Goal: Information Seeking & Learning: Compare options

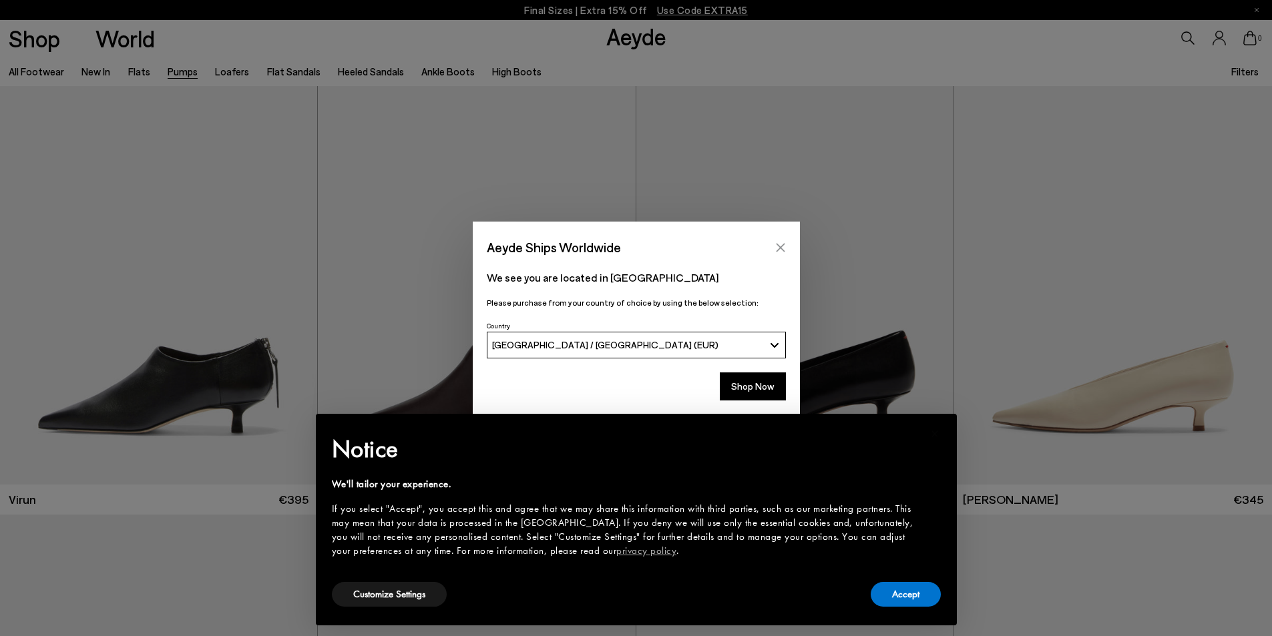
click at [780, 244] on icon "Close" at bounding box center [780, 247] width 11 height 11
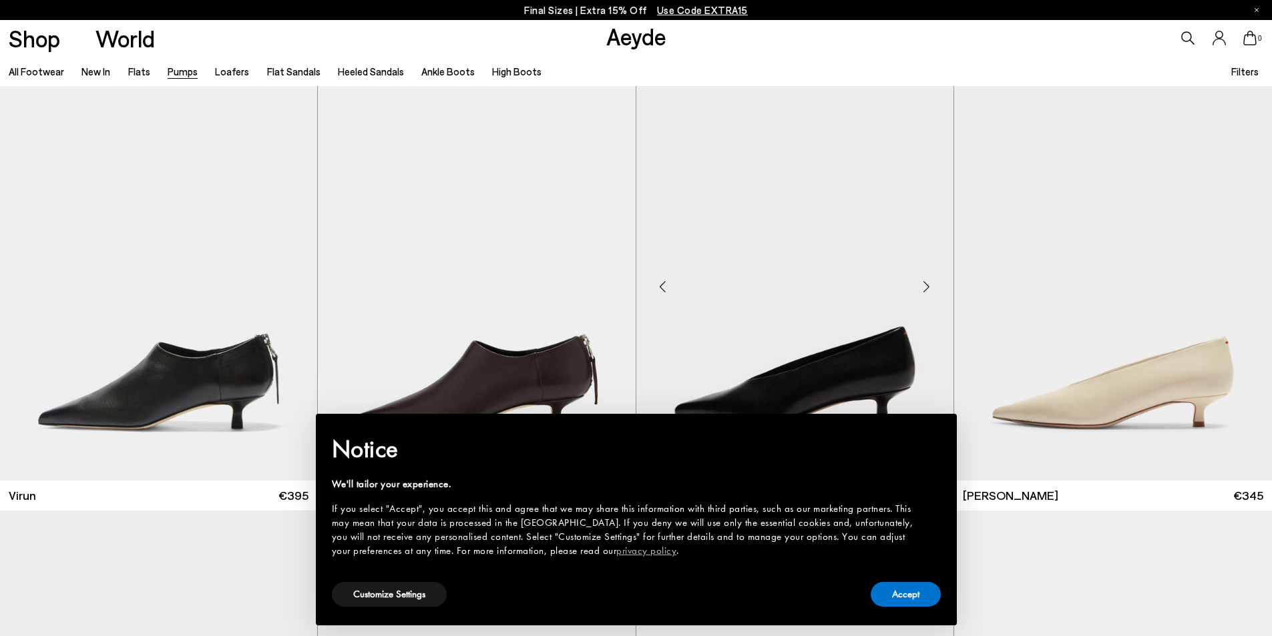
scroll to position [134, 0]
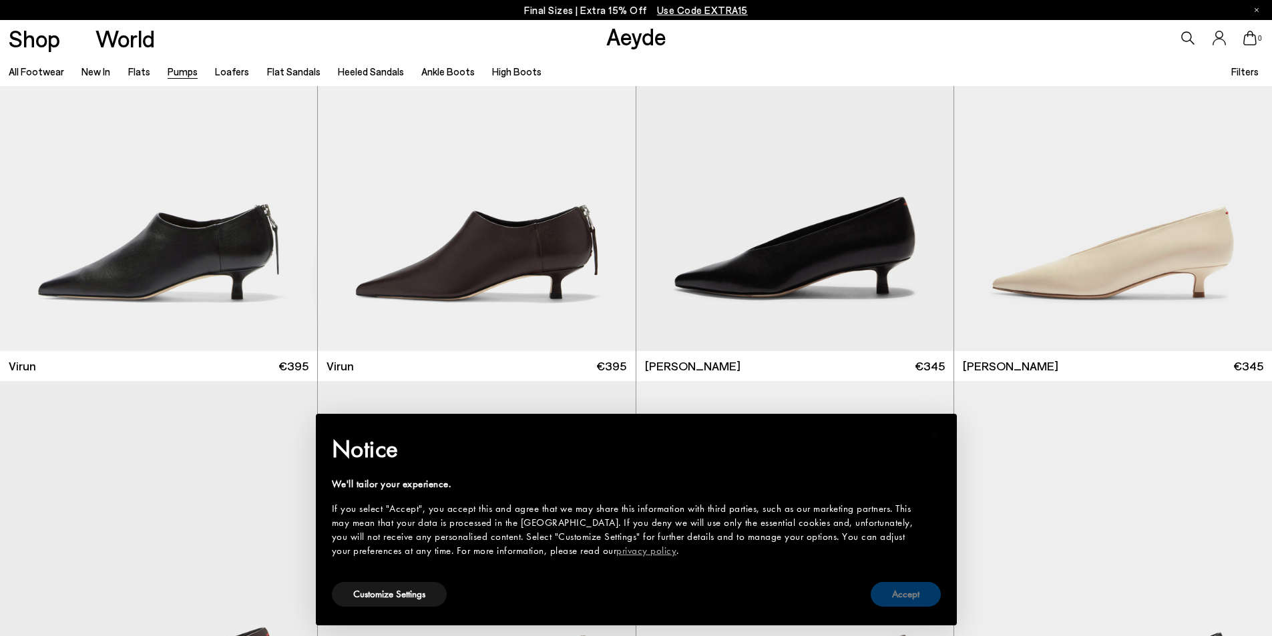
click at [902, 592] on button "Accept" at bounding box center [906, 594] width 70 height 25
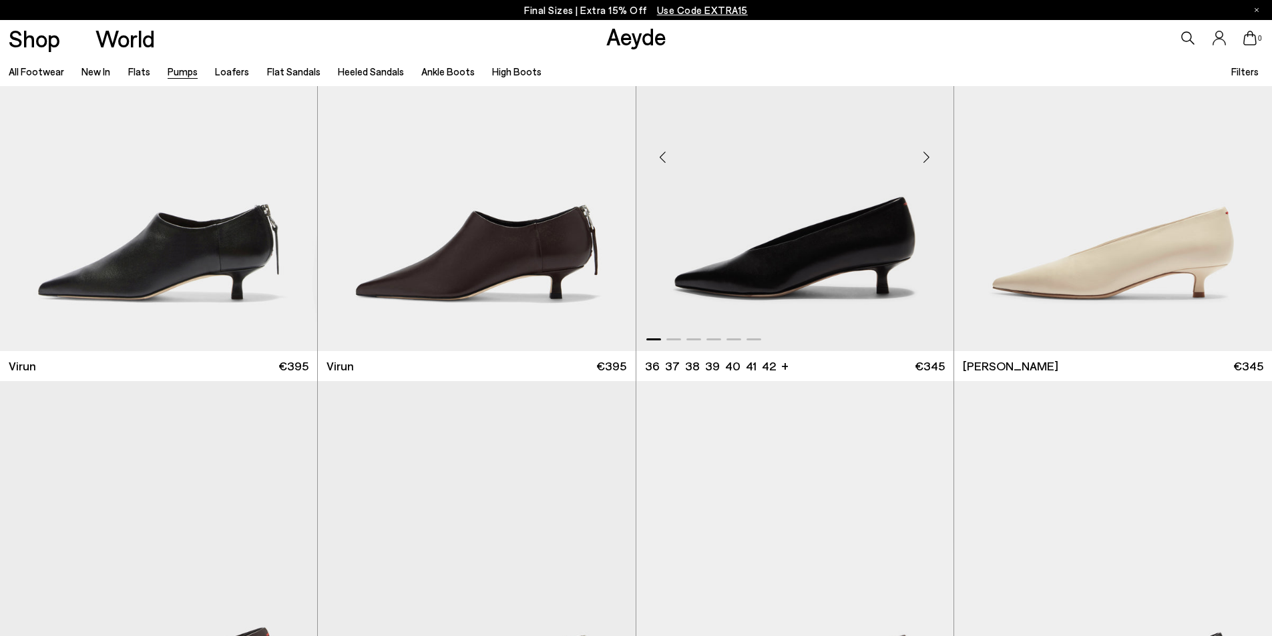
click at [866, 256] on img "1 / 6" at bounding box center [794, 152] width 317 height 399
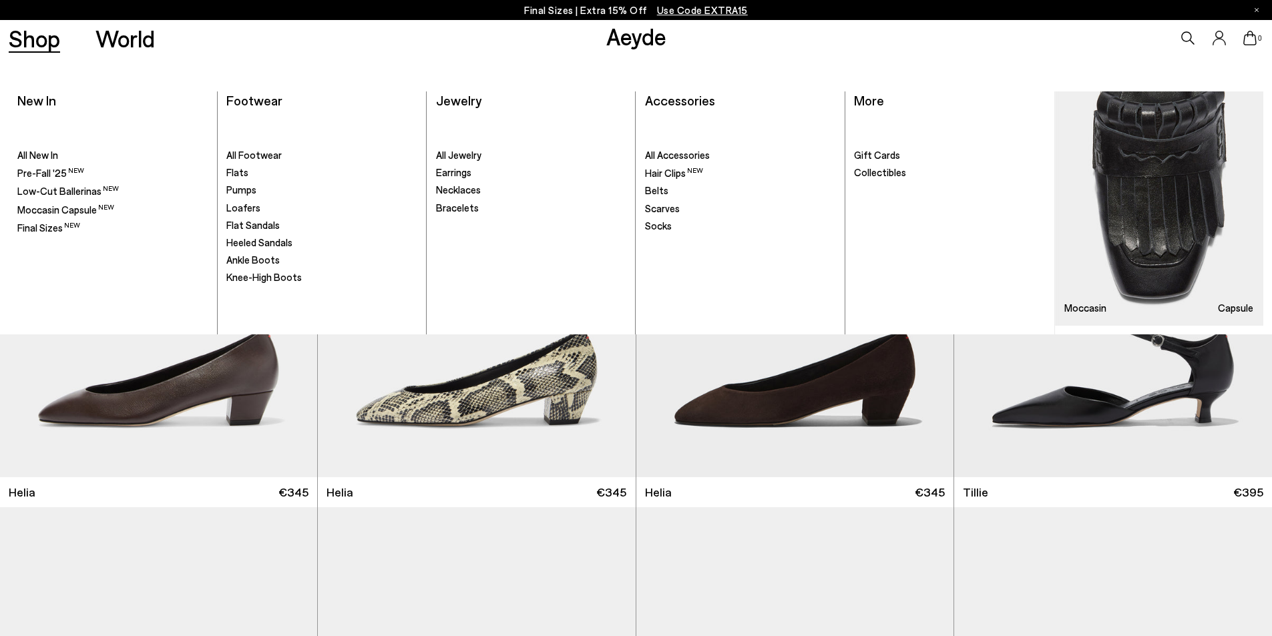
scroll to position [868, 0]
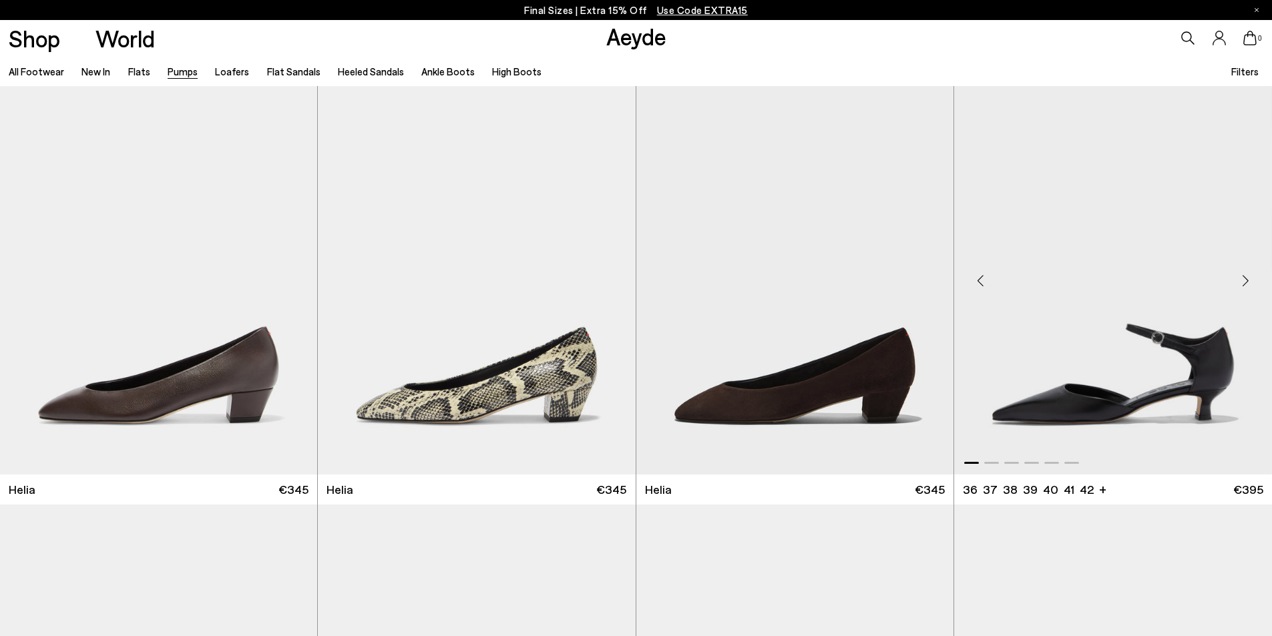
click at [1026, 375] on img "1 / 6" at bounding box center [1113, 275] width 318 height 399
click at [291, 75] on link "Flat Sandals" at bounding box center [293, 71] width 53 height 12
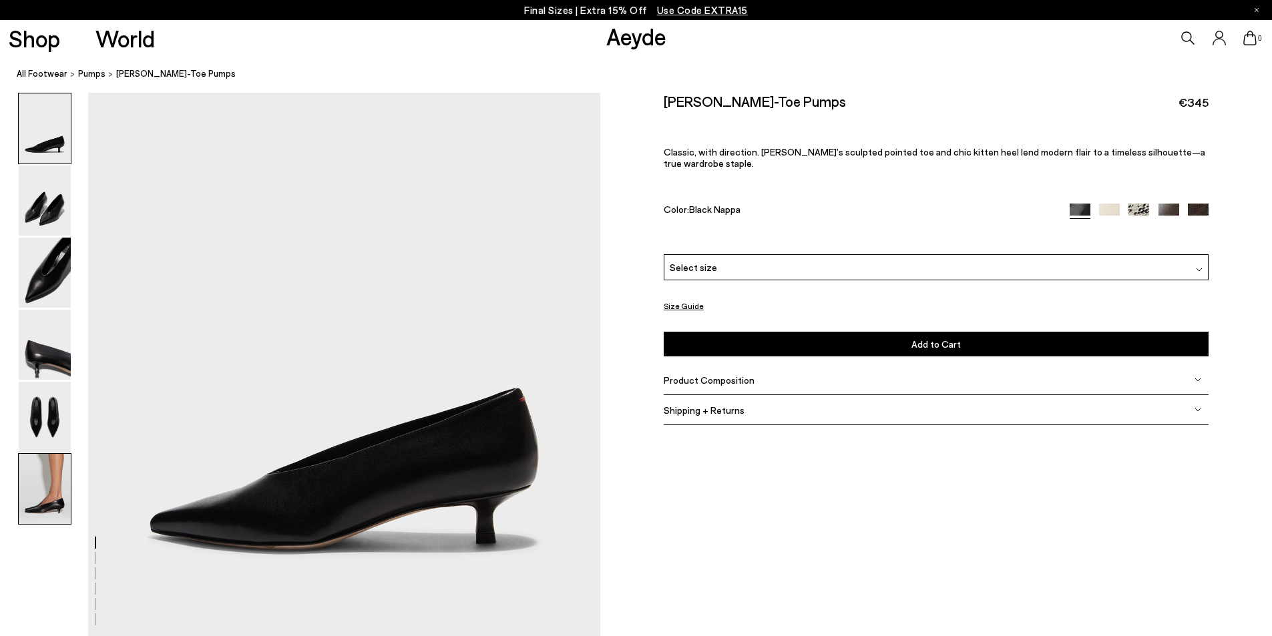
click at [53, 500] on img at bounding box center [45, 489] width 52 height 70
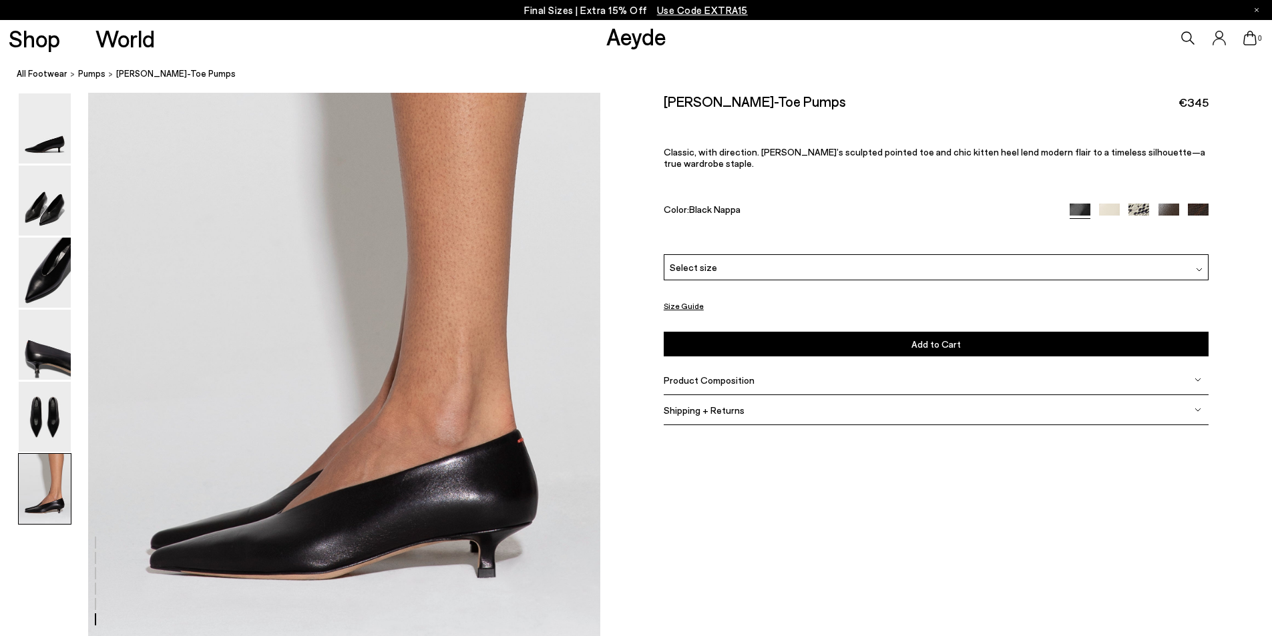
scroll to position [3358, 0]
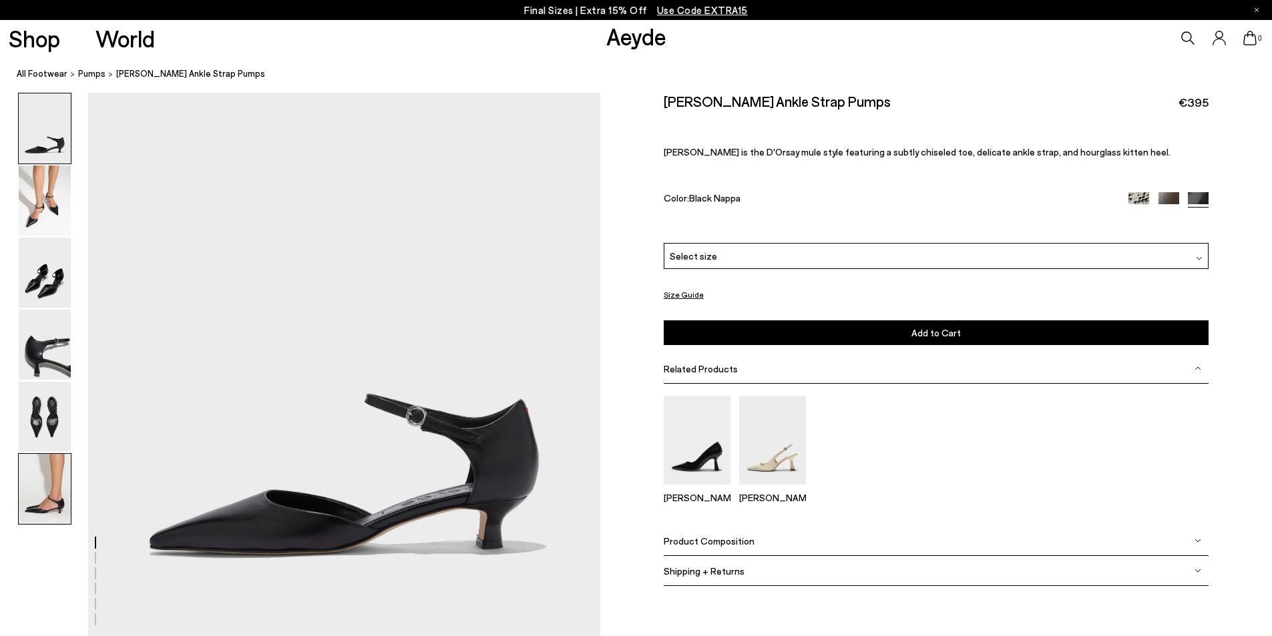
click at [48, 493] on img at bounding box center [45, 489] width 52 height 70
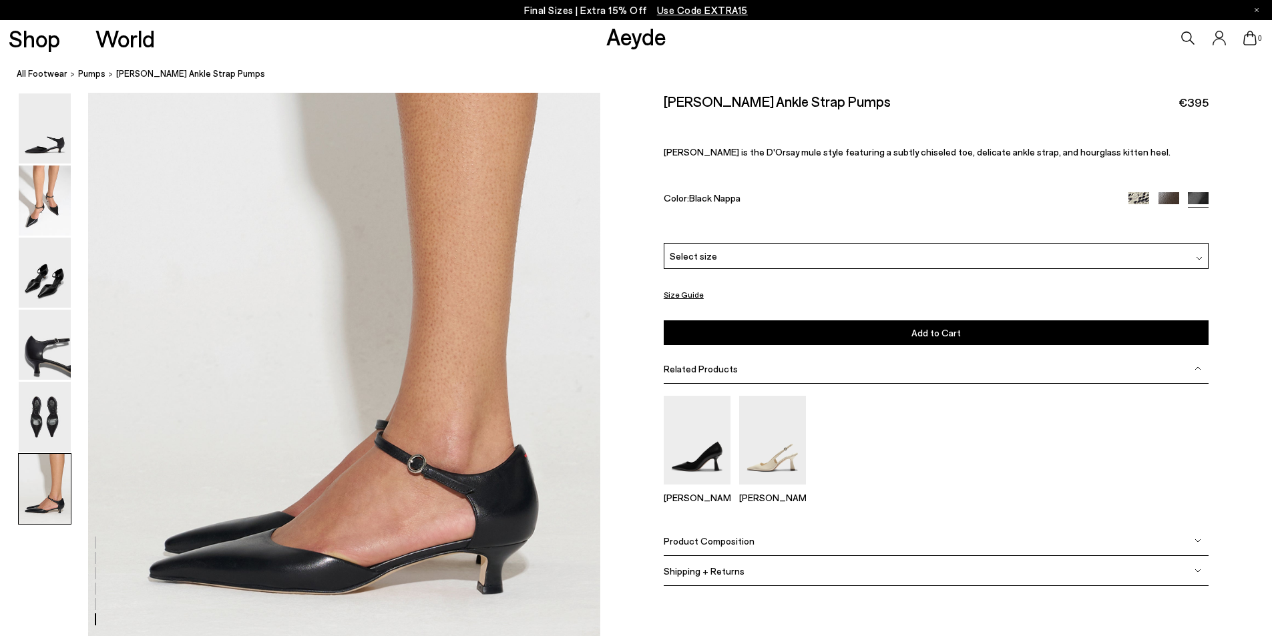
scroll to position [3377, 0]
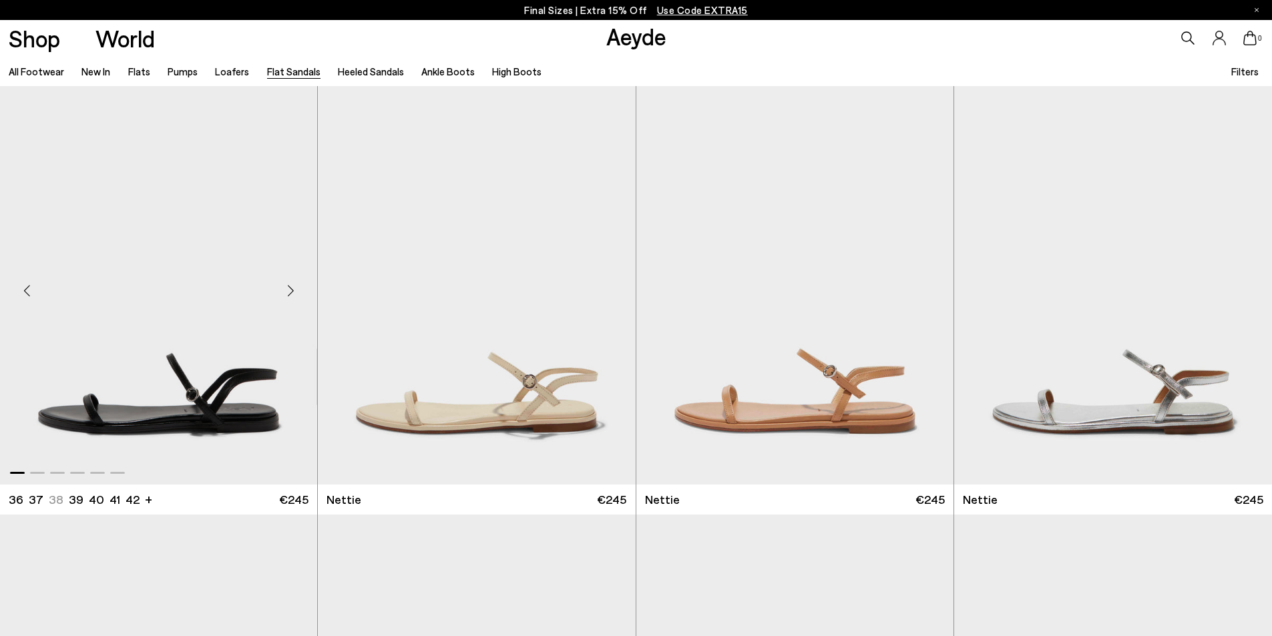
click at [116, 472] on span at bounding box center [117, 473] width 15 height 2
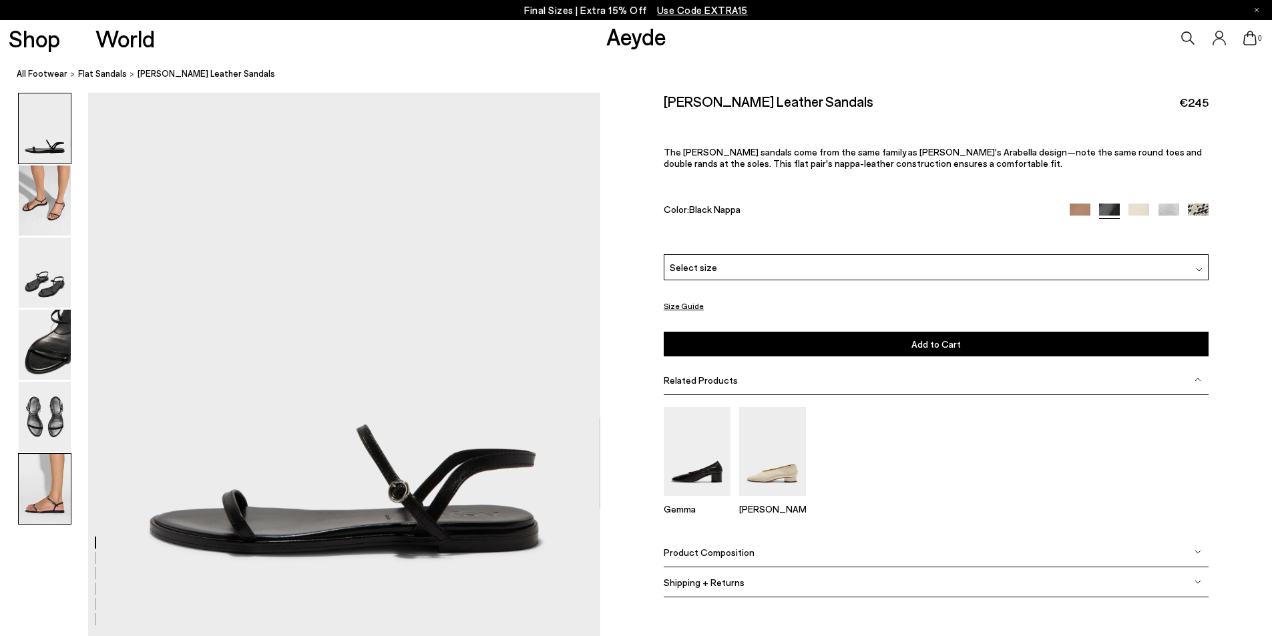
click at [49, 485] on img at bounding box center [45, 489] width 52 height 70
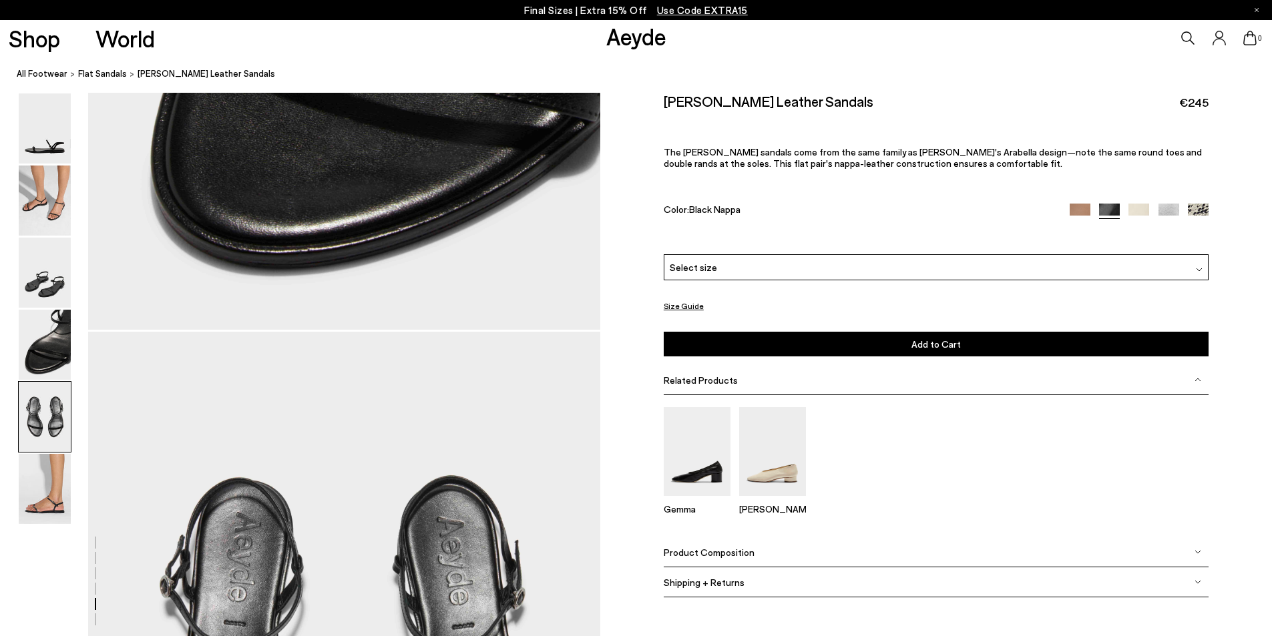
scroll to position [3377, 0]
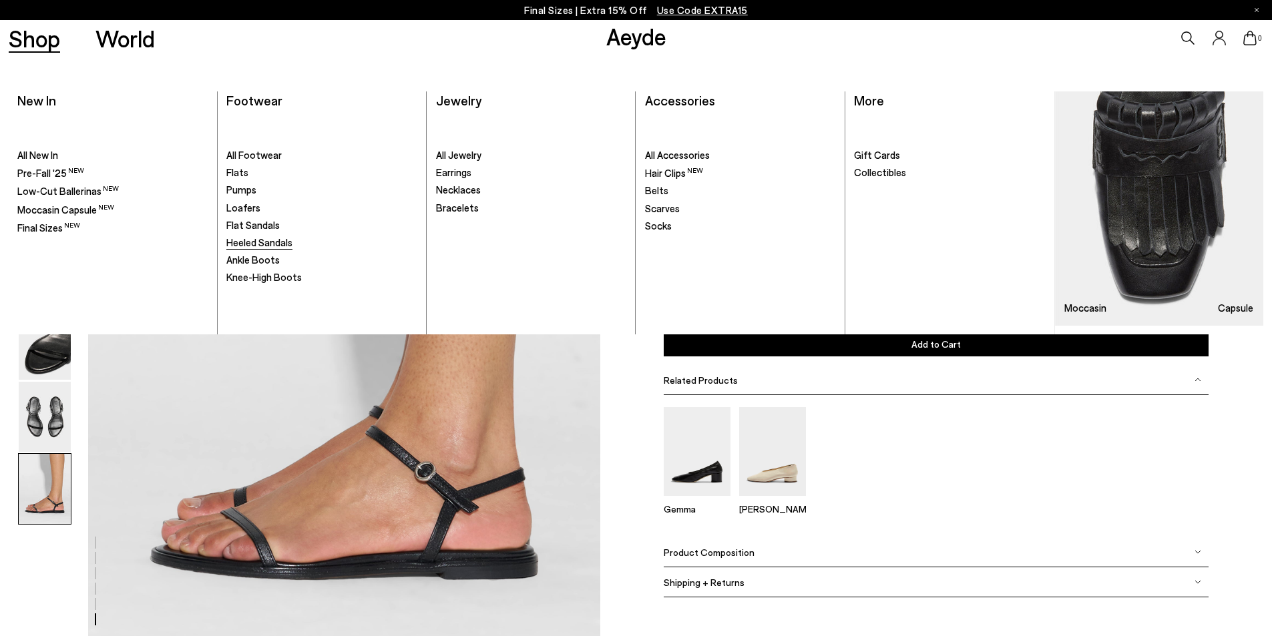
click at [260, 244] on span "Heeled Sandals" at bounding box center [259, 242] width 66 height 12
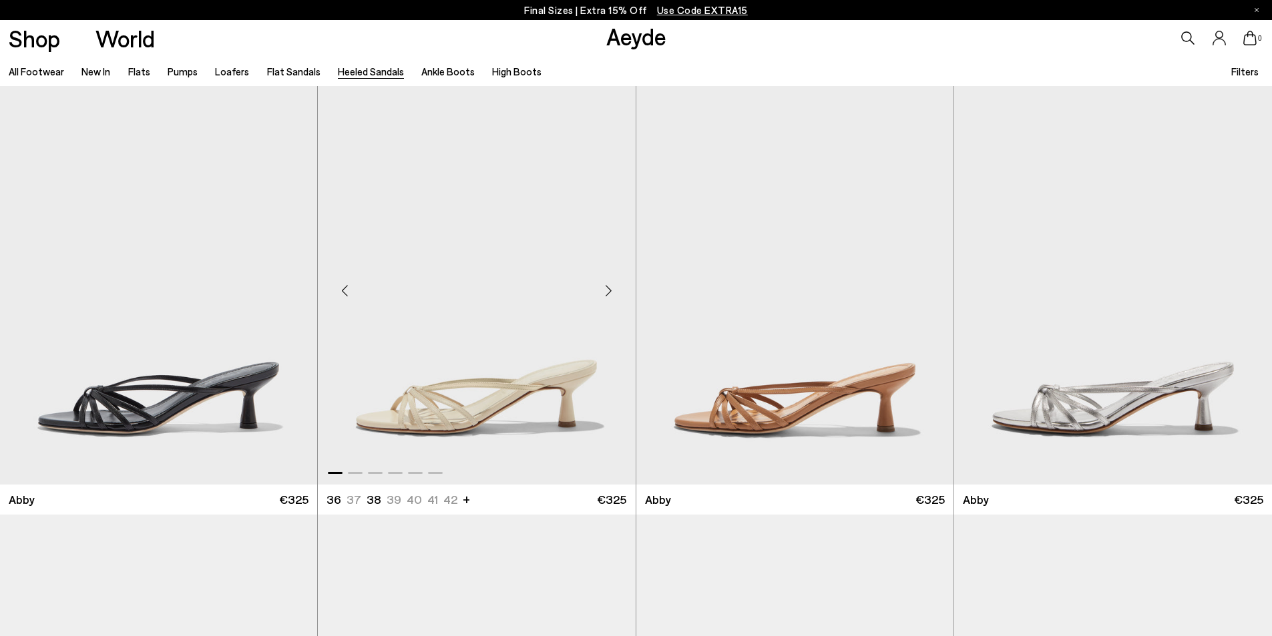
click at [435, 474] on span at bounding box center [435, 473] width 15 height 2
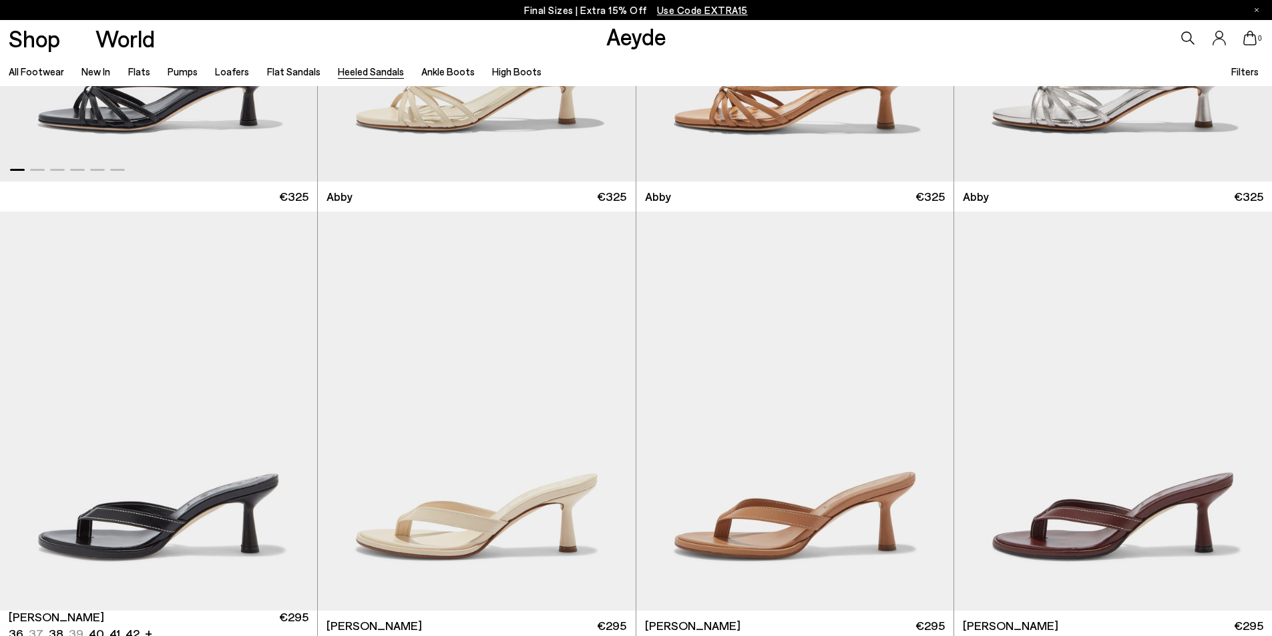
scroll to position [467, 0]
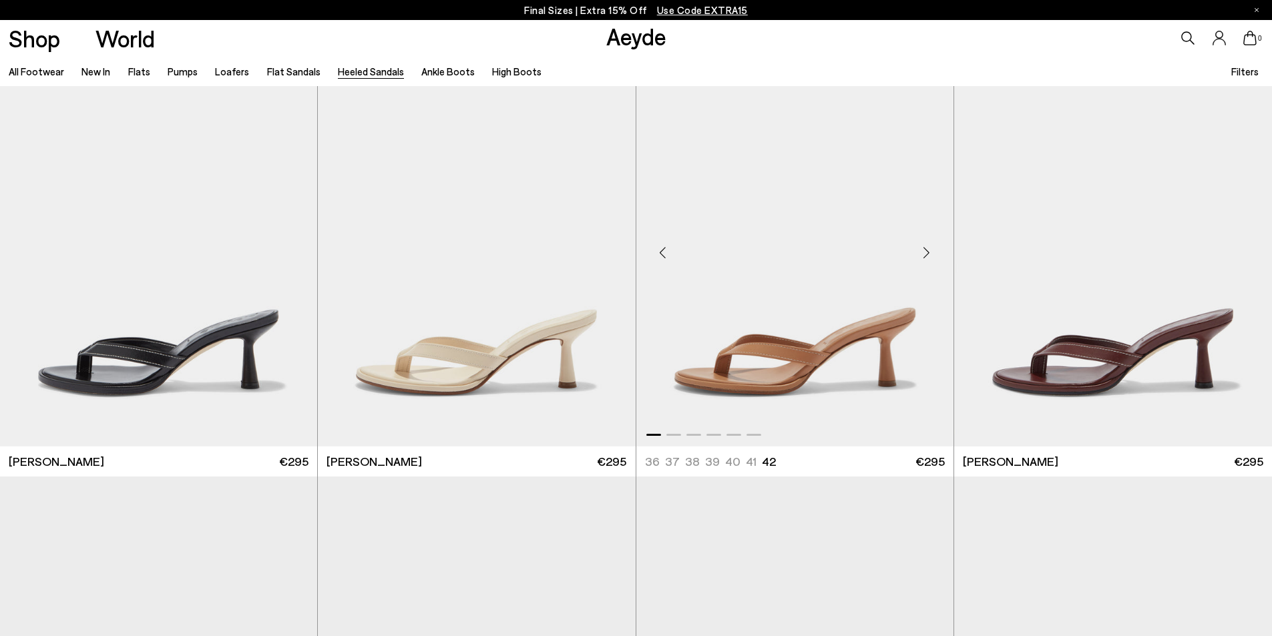
click at [756, 431] on div at bounding box center [794, 432] width 317 height 16
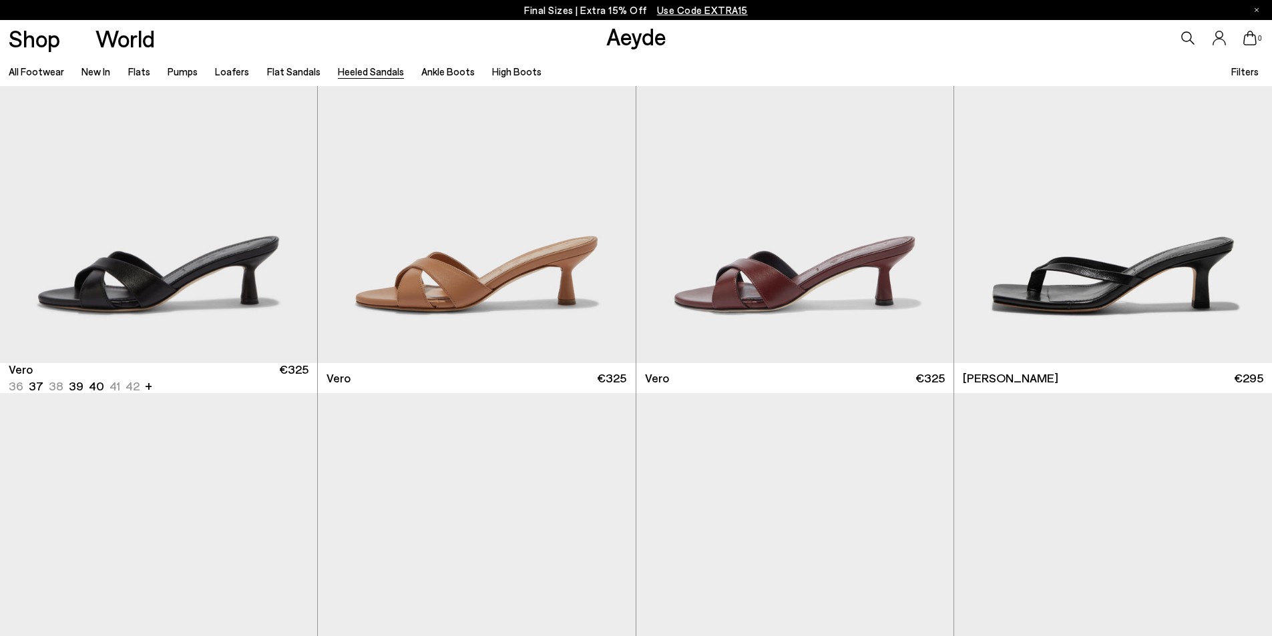
scroll to position [1018, 0]
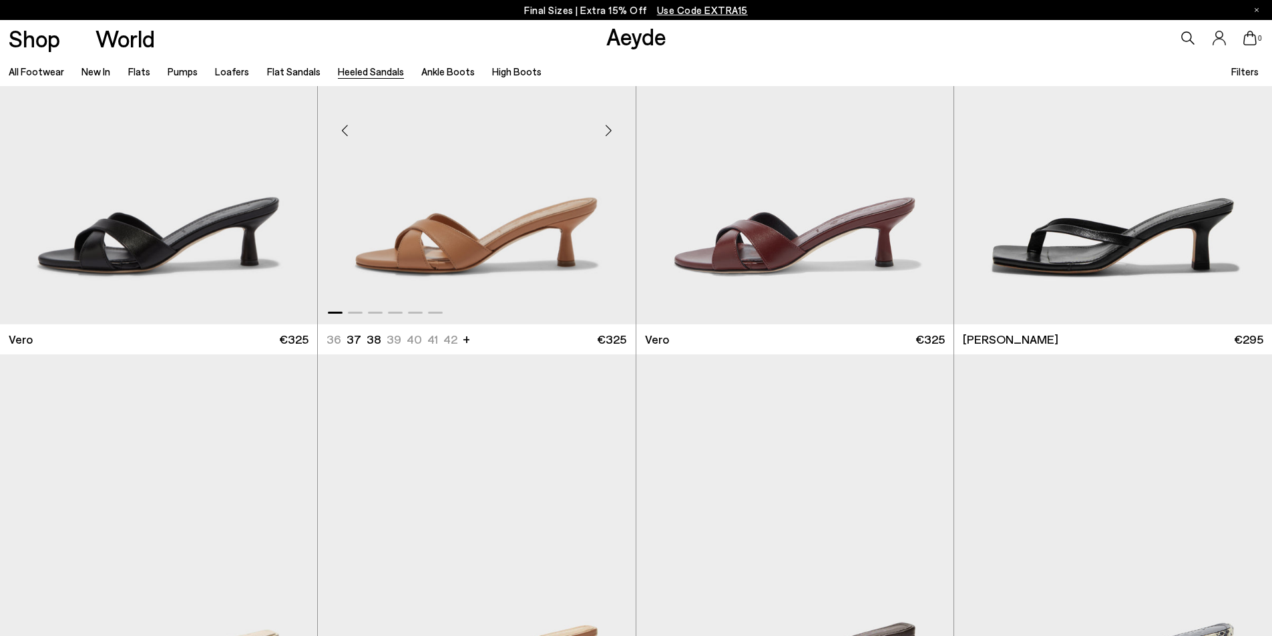
click at [435, 311] on div at bounding box center [476, 310] width 317 height 16
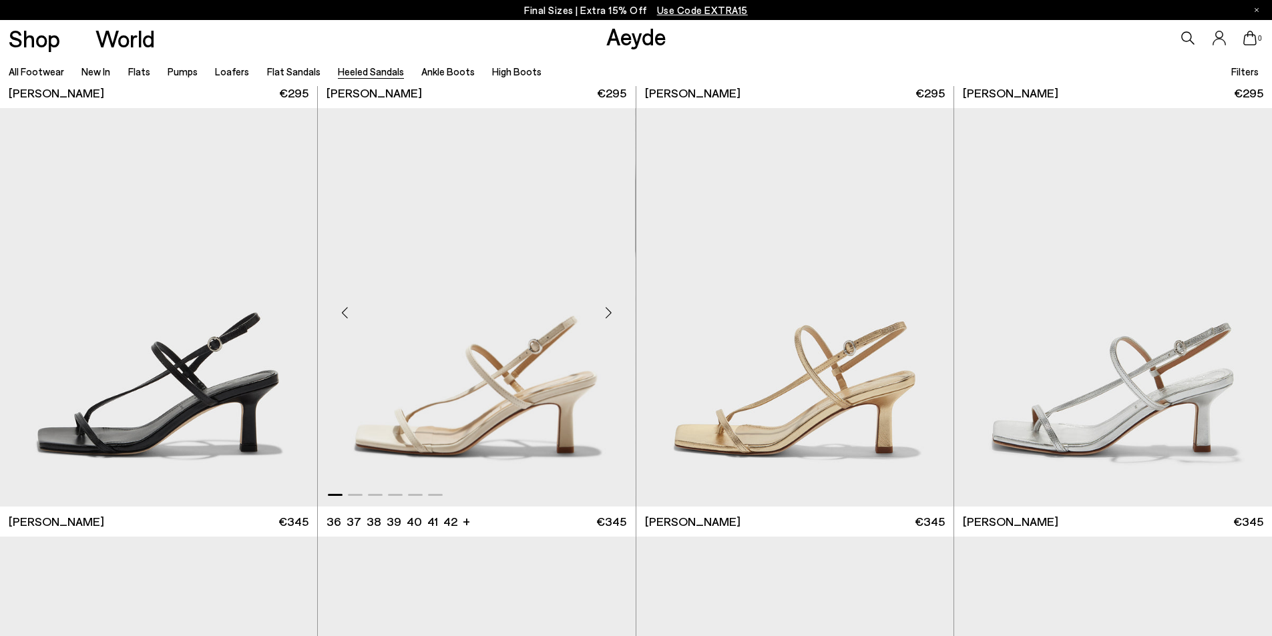
scroll to position [1753, 0]
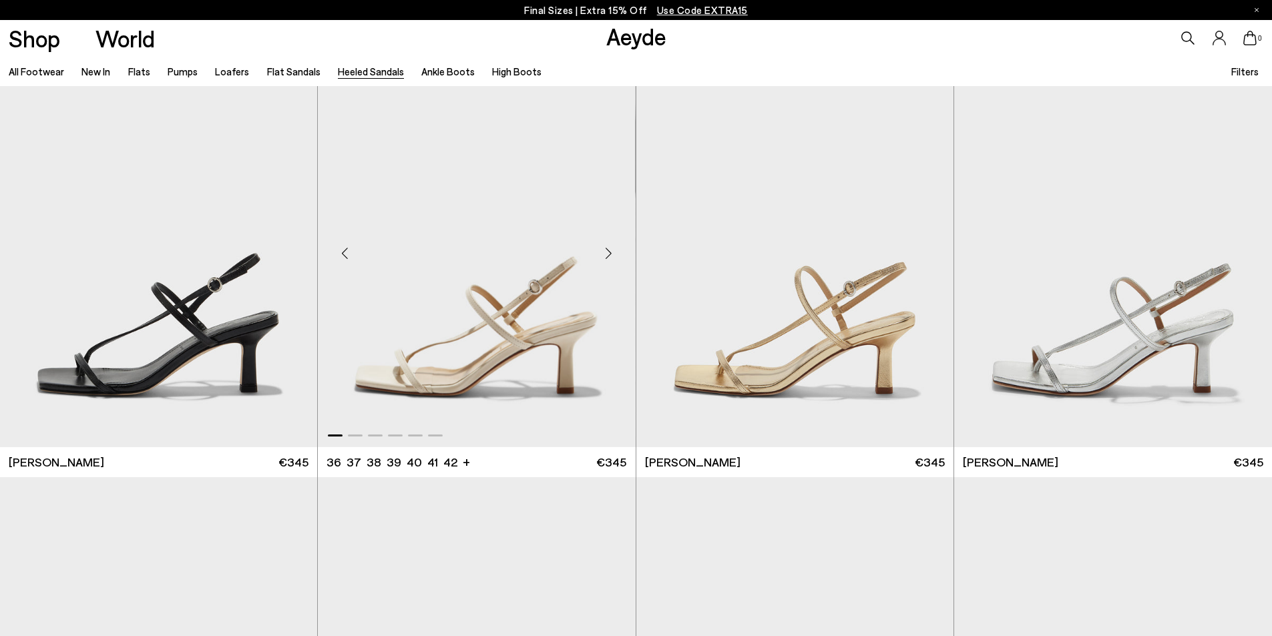
click at [346, 250] on div "Previous slide" at bounding box center [345, 254] width 40 height 40
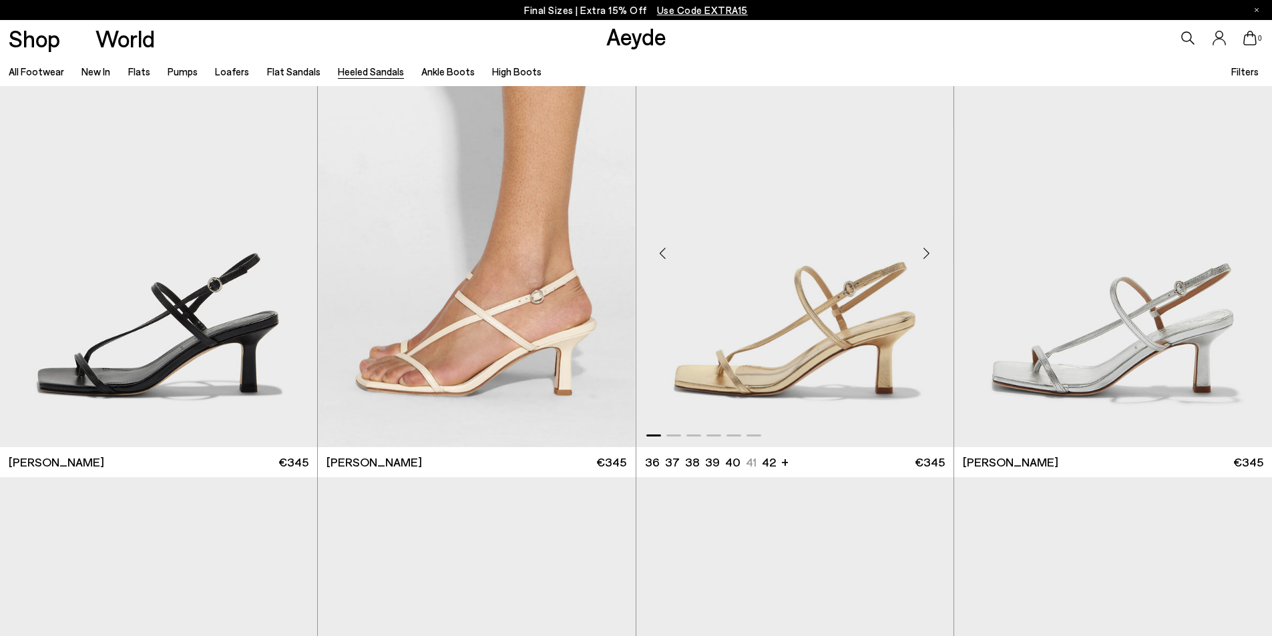
click at [662, 254] on div "Previous slide" at bounding box center [663, 254] width 40 height 40
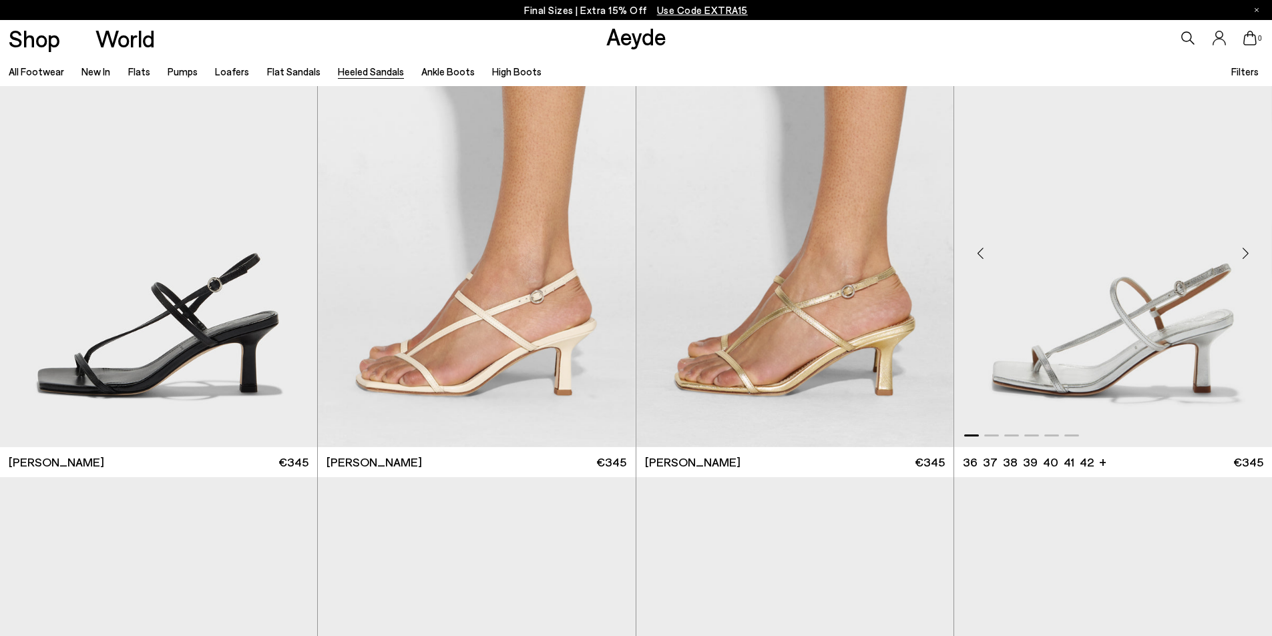
click at [978, 259] on div "Previous slide" at bounding box center [981, 254] width 40 height 40
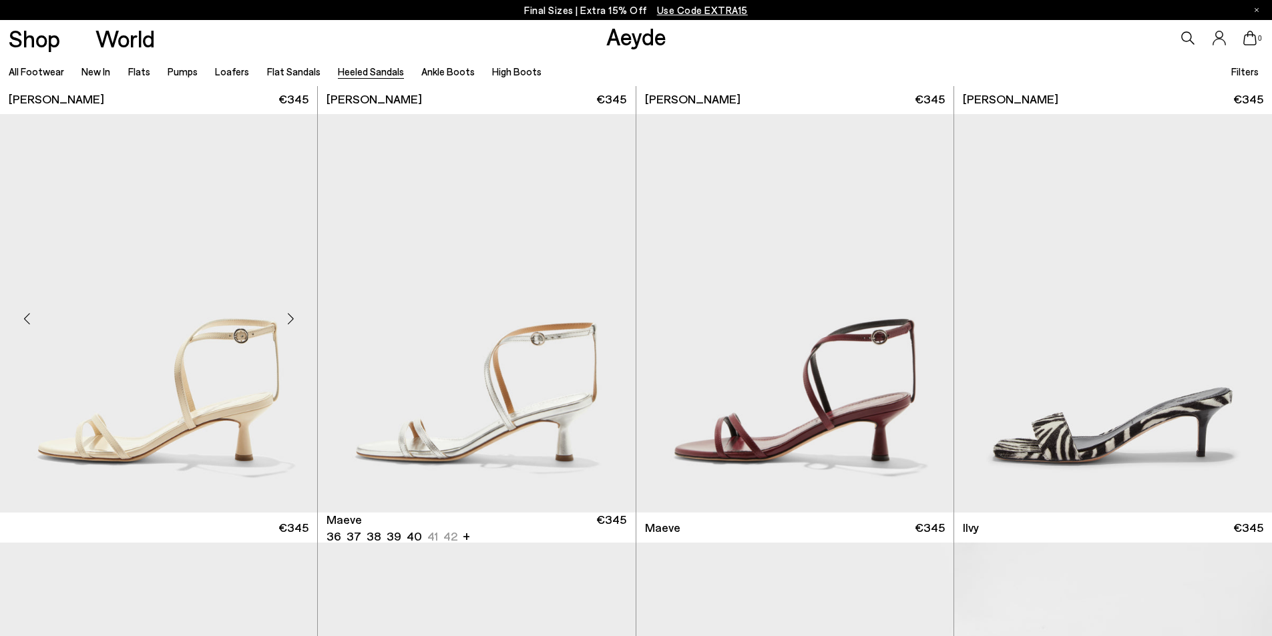
scroll to position [2154, 0]
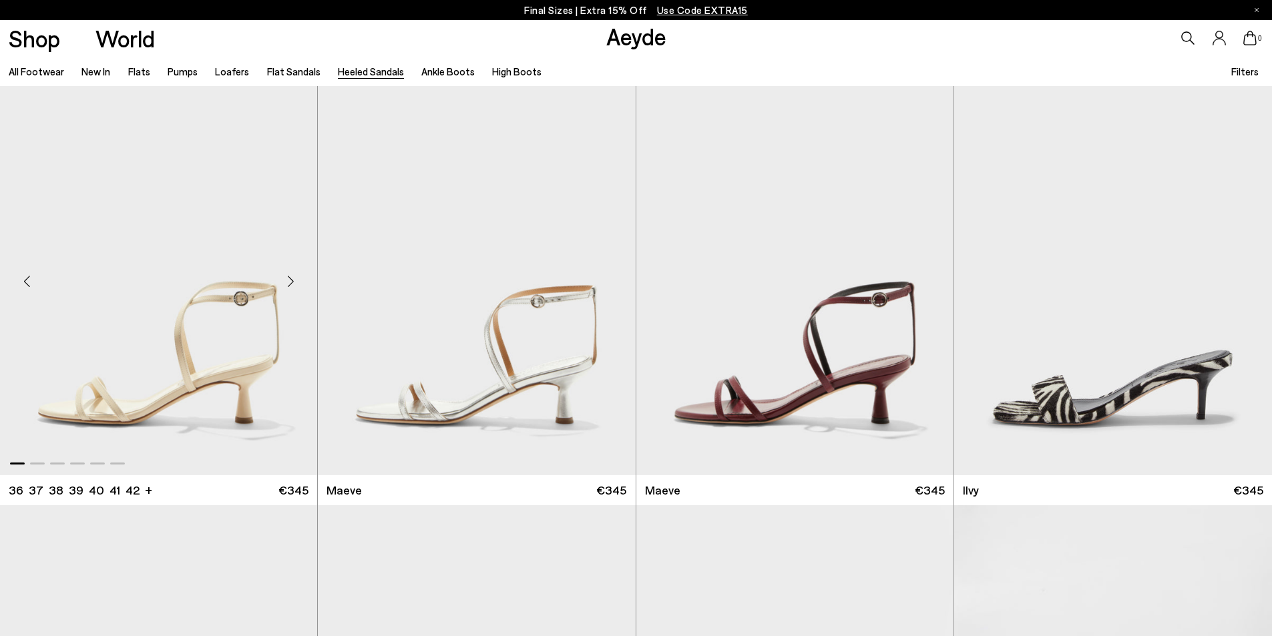
click at [33, 282] on div "Previous slide" at bounding box center [27, 282] width 40 height 40
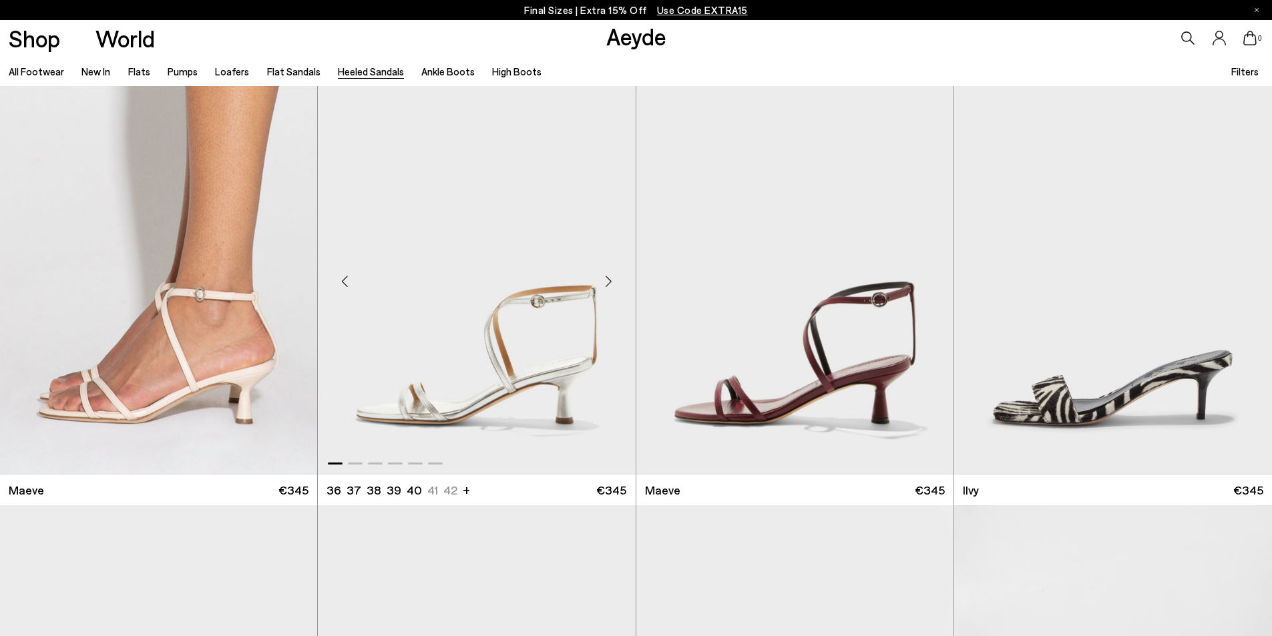
click at [352, 281] on div "Previous slide" at bounding box center [345, 282] width 40 height 40
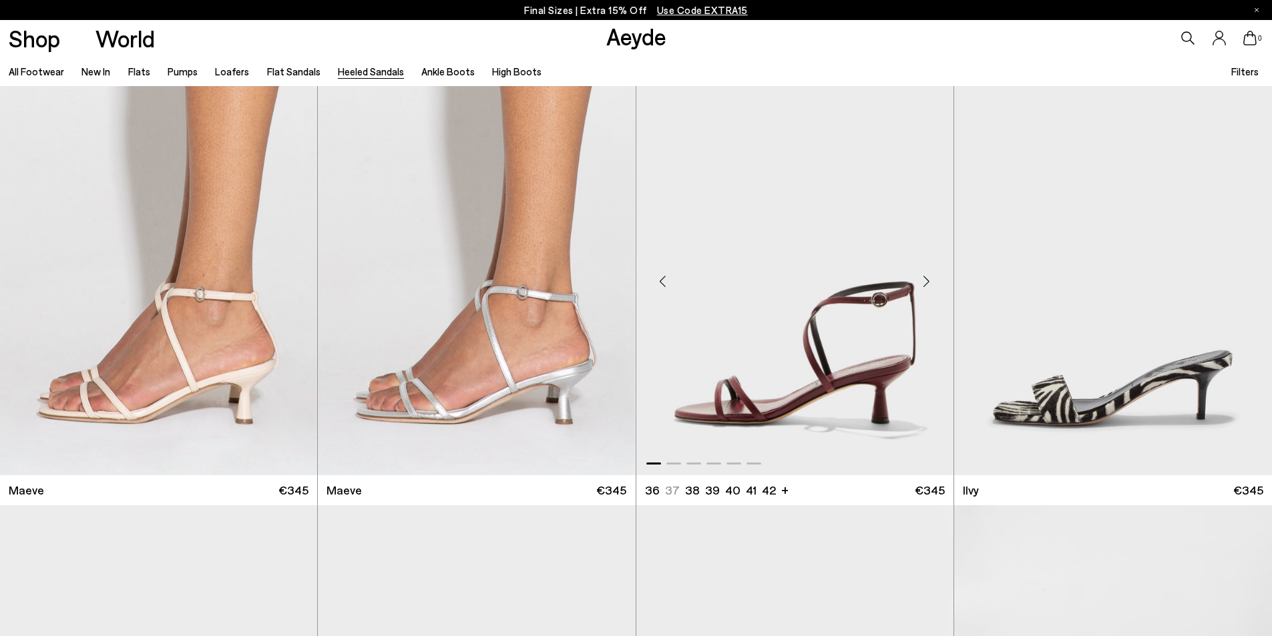
click at [660, 285] on div "Previous slide" at bounding box center [663, 282] width 40 height 40
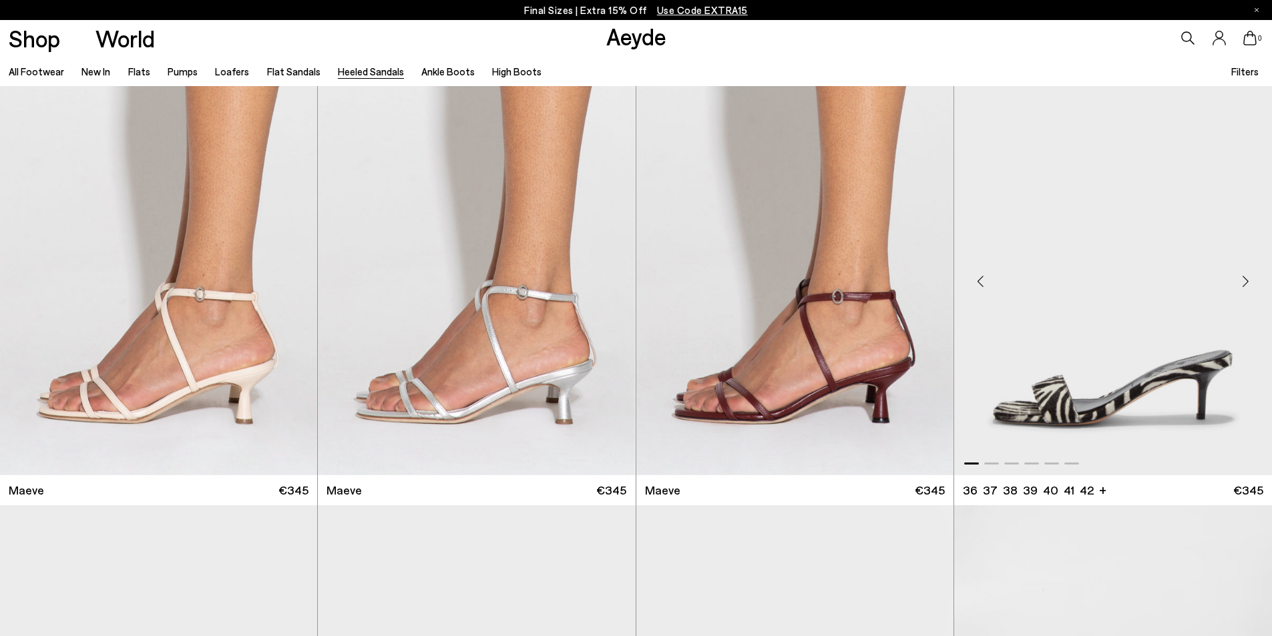
click at [989, 279] on div "Previous slide" at bounding box center [981, 282] width 40 height 40
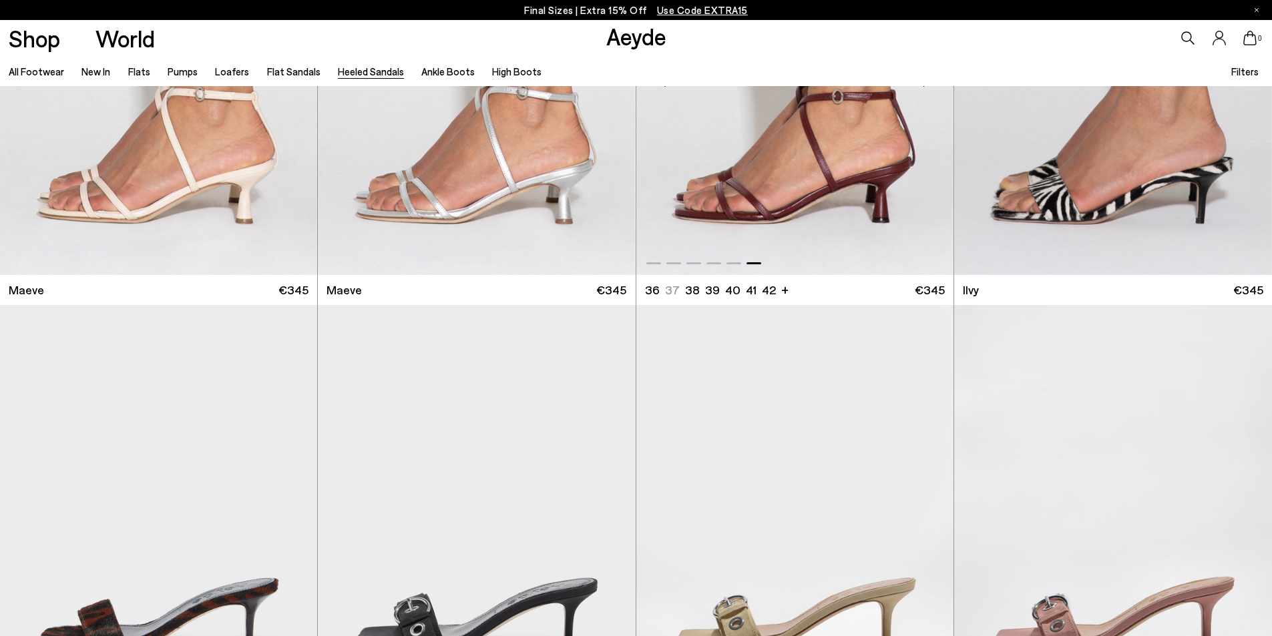
scroll to position [2621, 0]
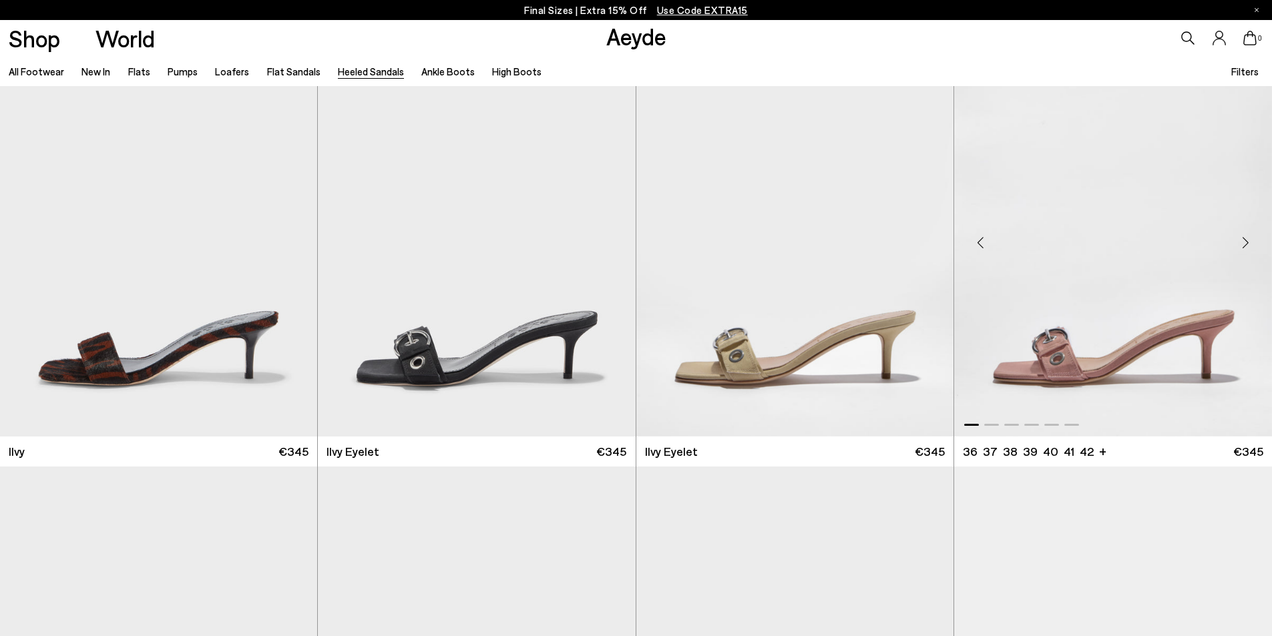
click at [980, 249] on div "Previous slide" at bounding box center [981, 243] width 40 height 40
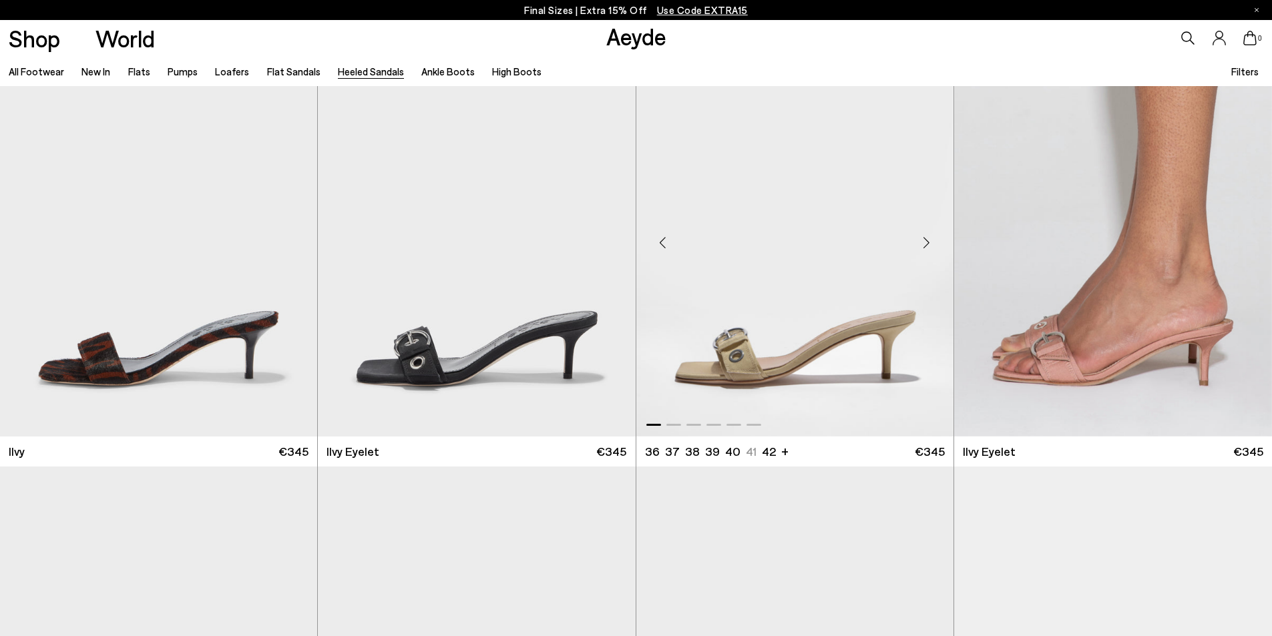
click at [679, 236] on div "Previous slide" at bounding box center [663, 243] width 40 height 40
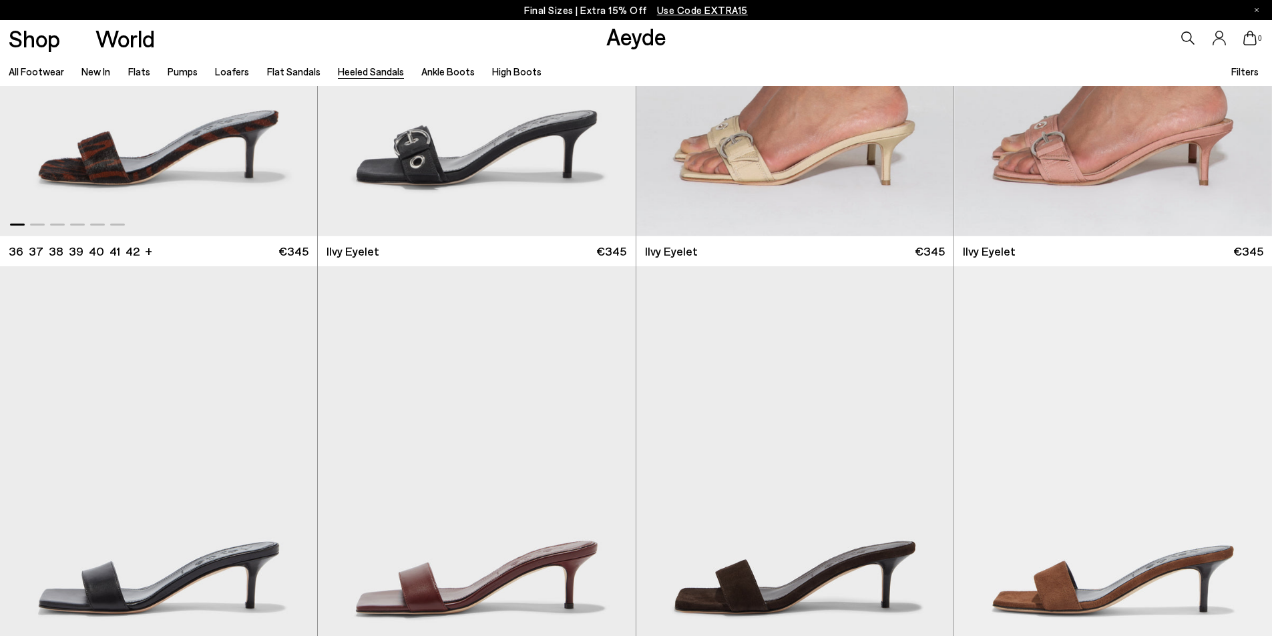
scroll to position [2755, 0]
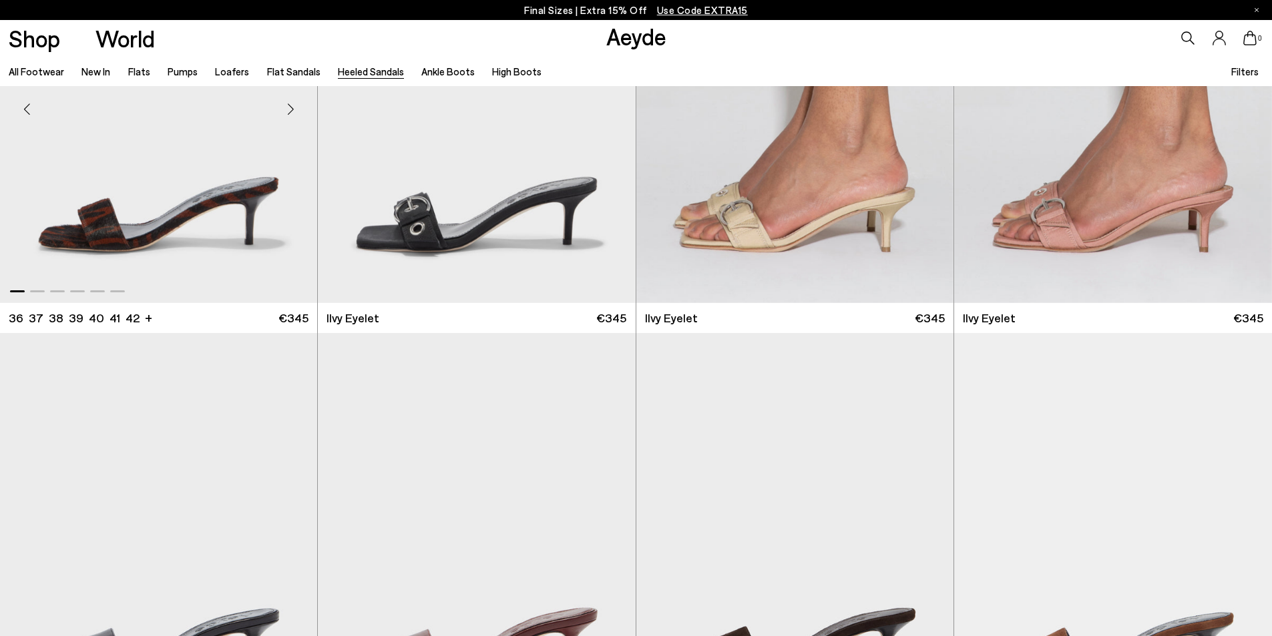
click at [37, 106] on div "Previous slide" at bounding box center [27, 109] width 40 height 40
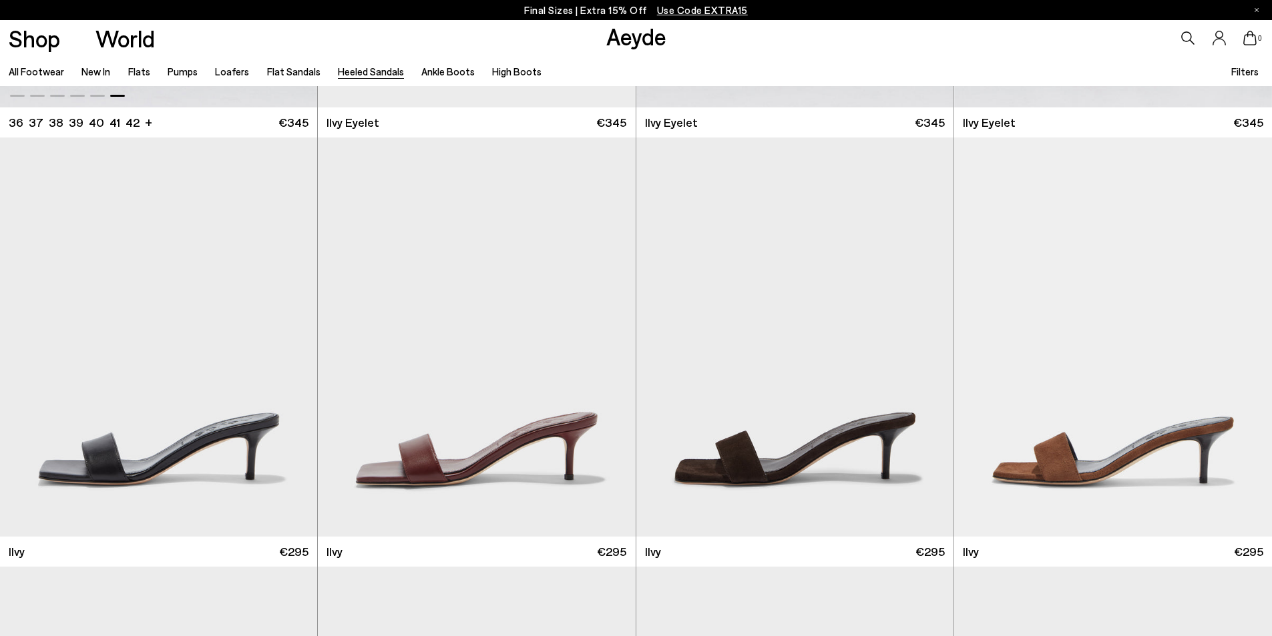
scroll to position [3022, 0]
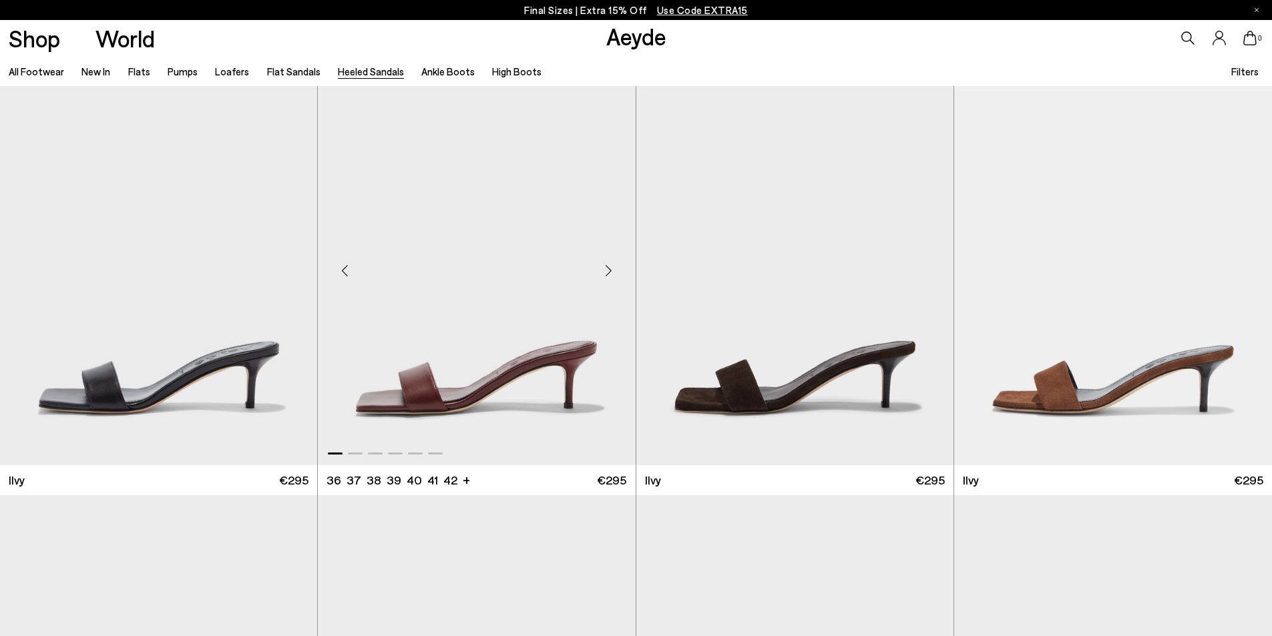
click at [359, 272] on div "Previous slide" at bounding box center [345, 271] width 40 height 40
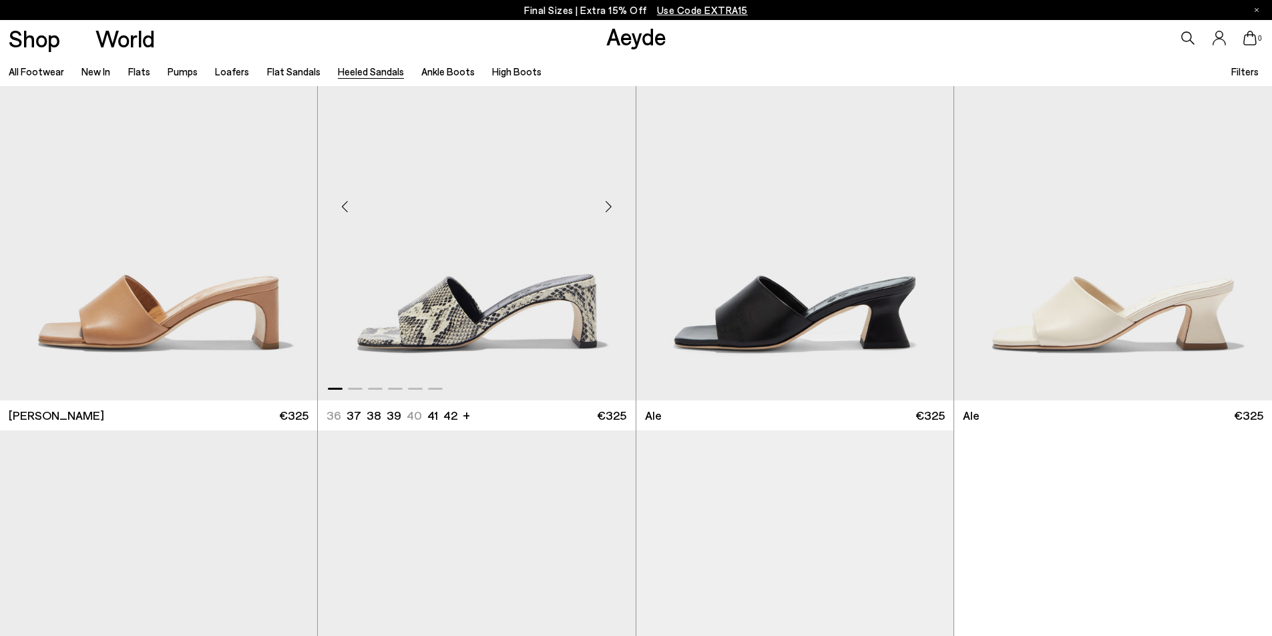
scroll to position [3556, 0]
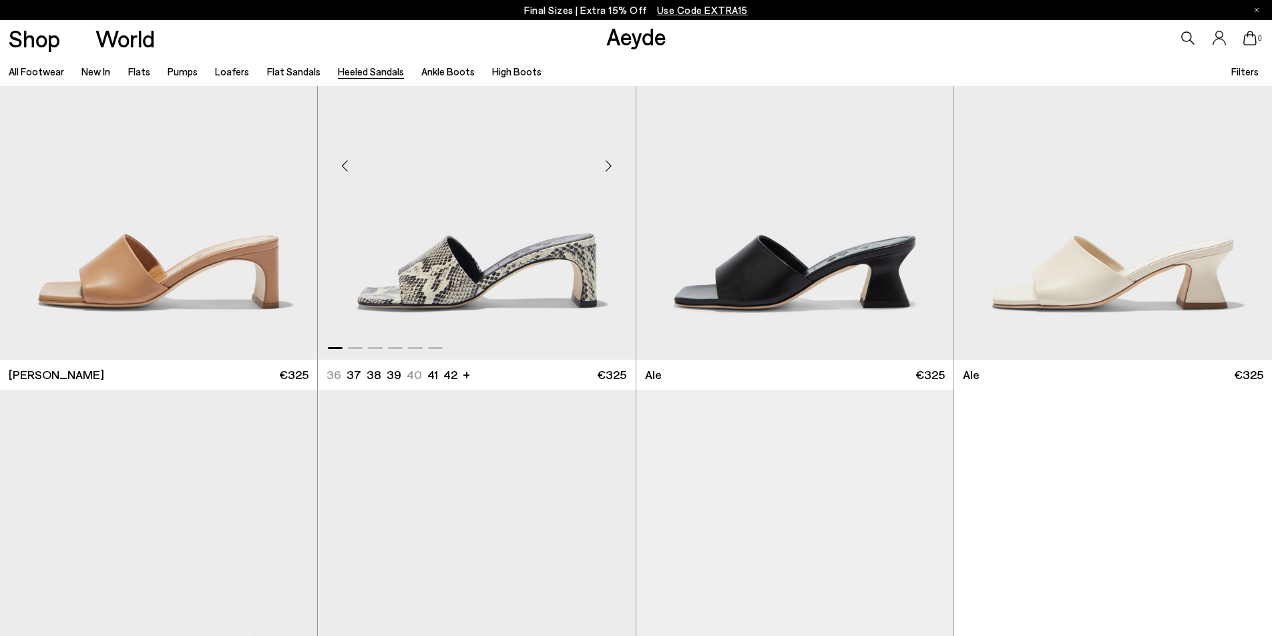
click at [347, 162] on div "Previous slide" at bounding box center [345, 166] width 40 height 40
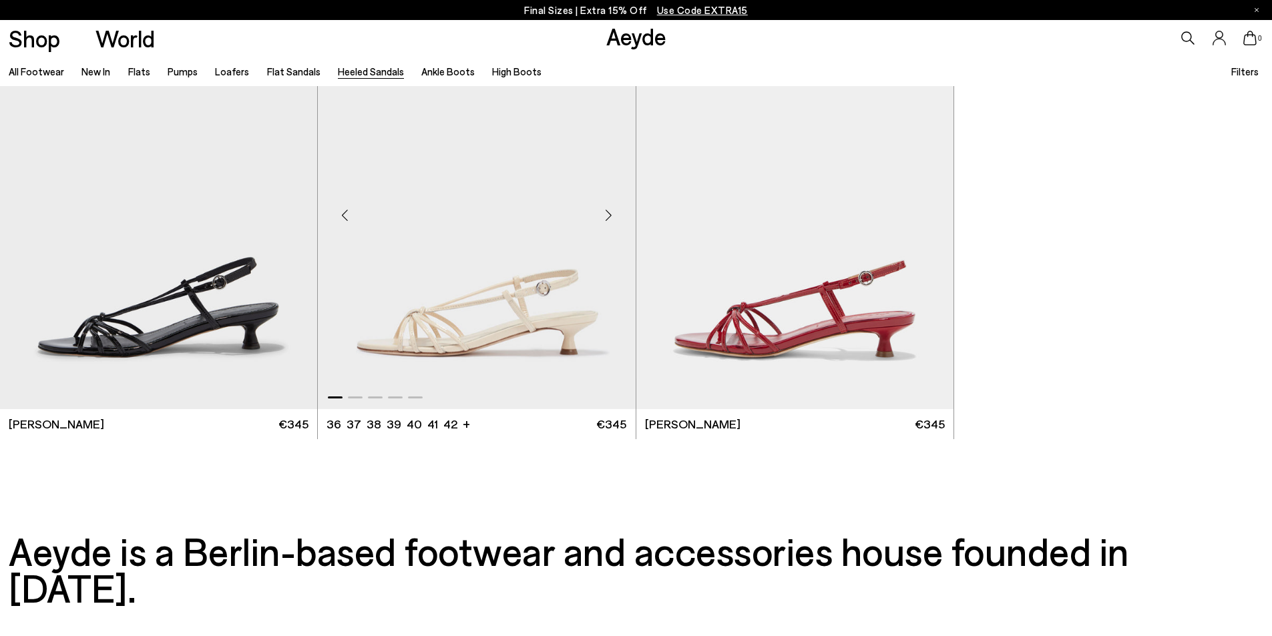
scroll to position [3957, 0]
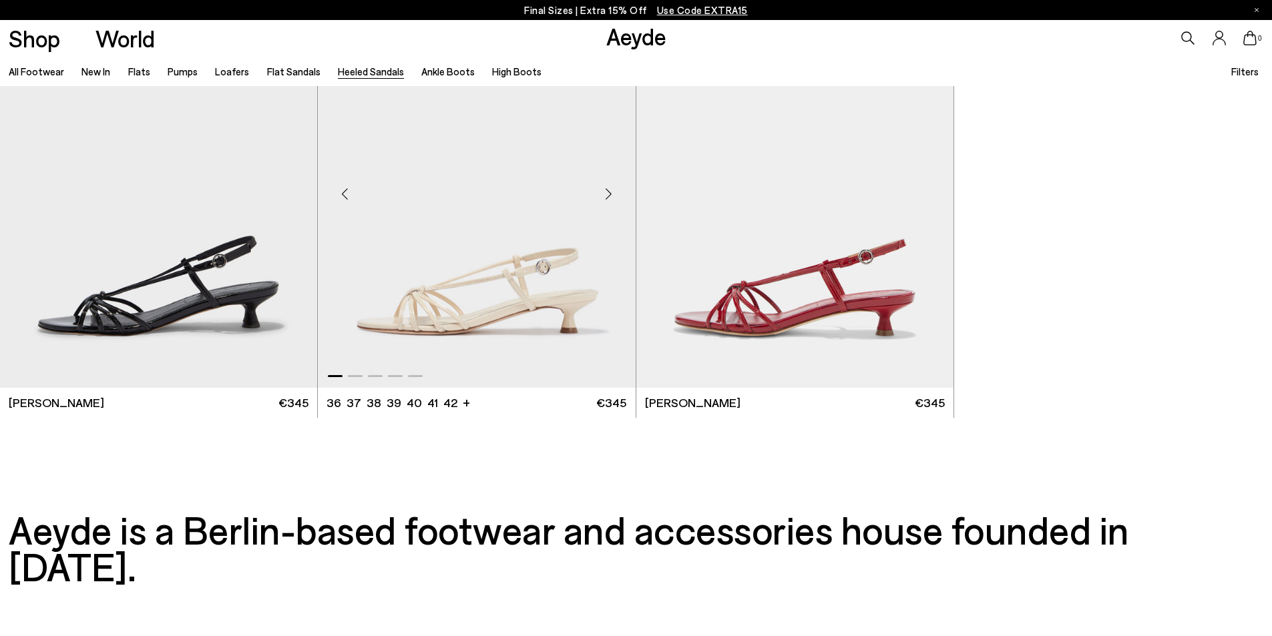
click at [345, 196] on div "Previous slide" at bounding box center [345, 194] width 40 height 40
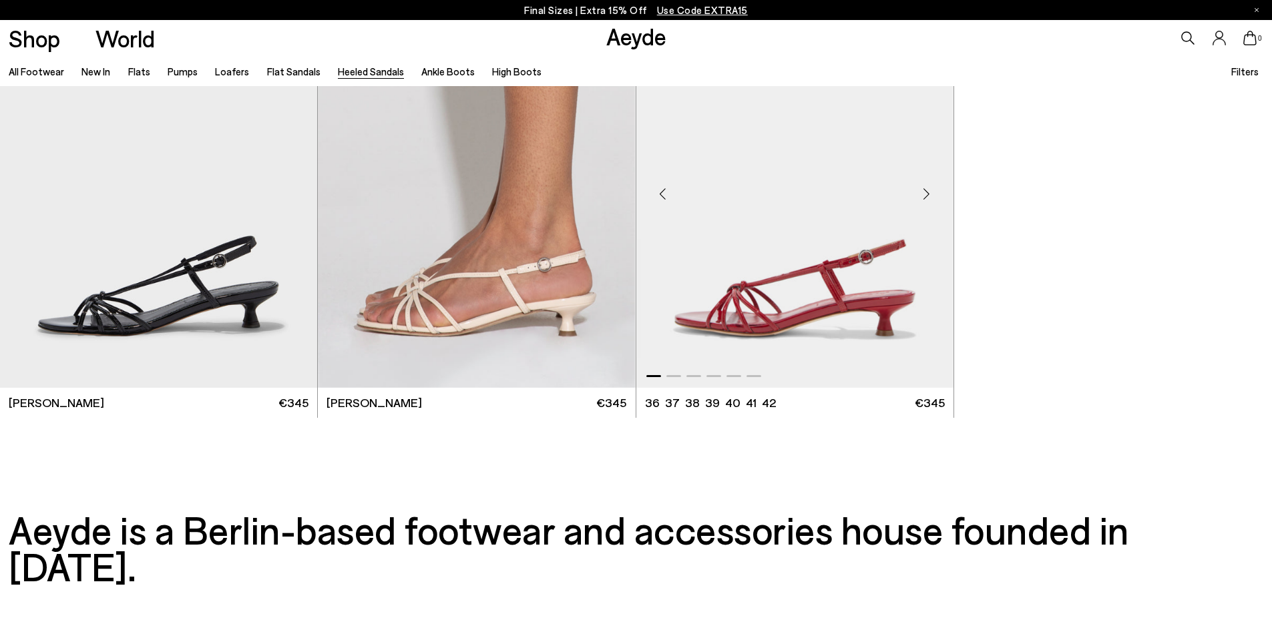
click at [664, 199] on div "Previous slide" at bounding box center [663, 194] width 40 height 40
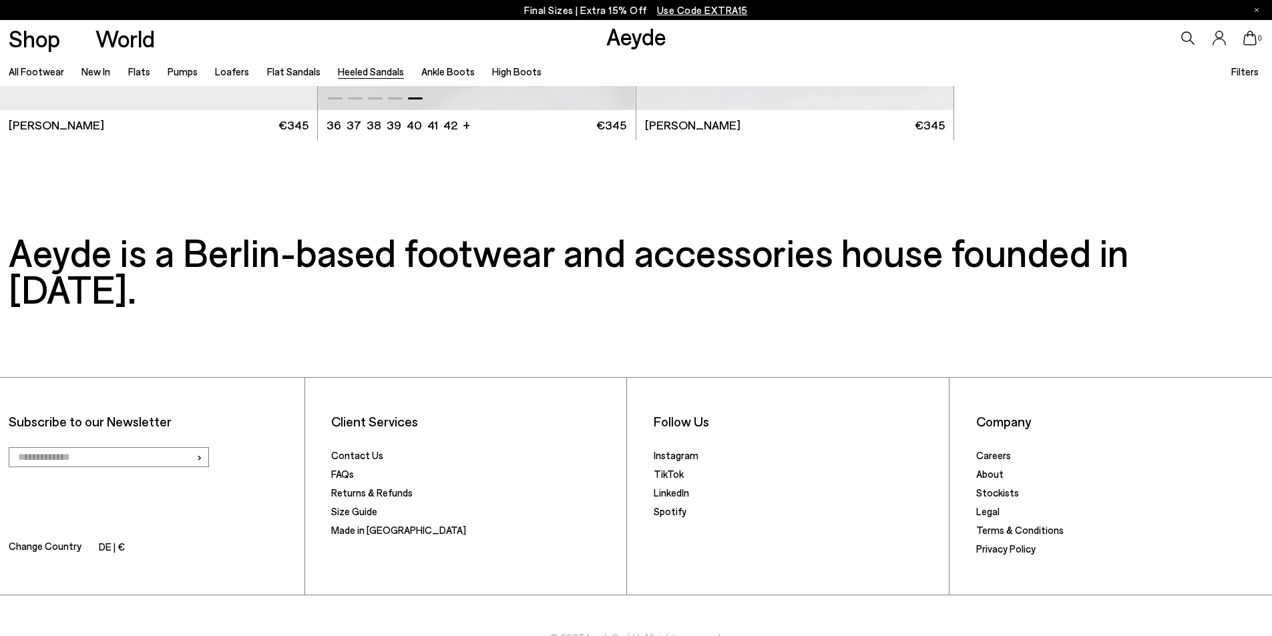
scroll to position [4242, 0]
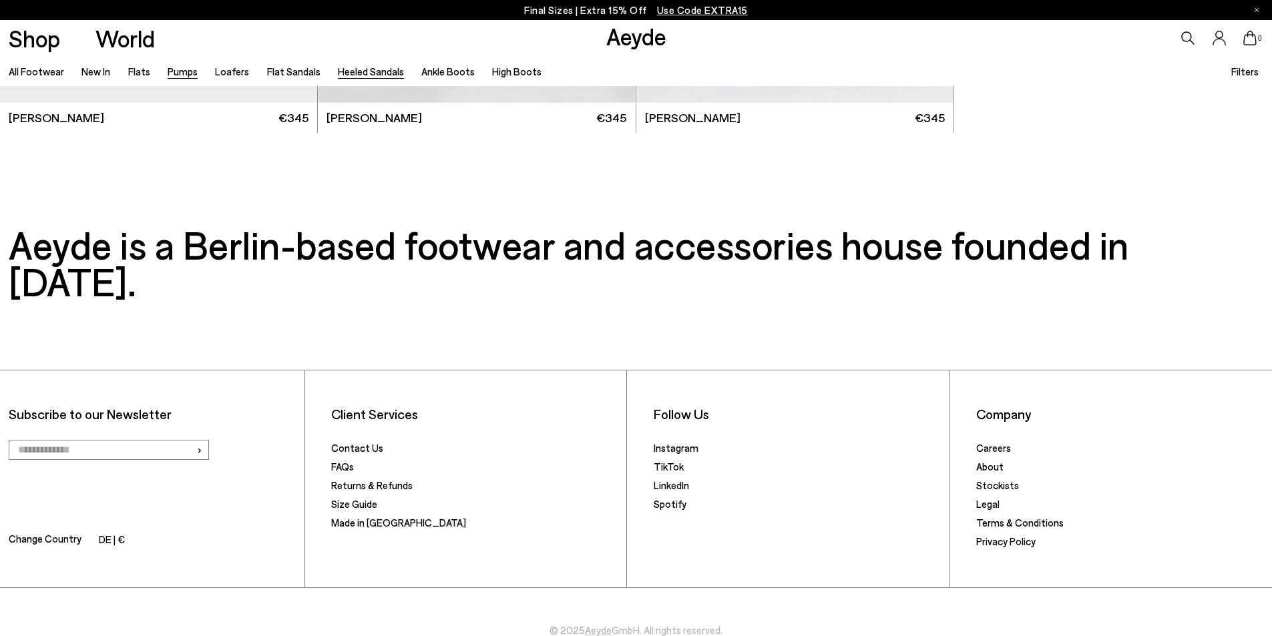
click at [181, 73] on link "Pumps" at bounding box center [183, 71] width 30 height 12
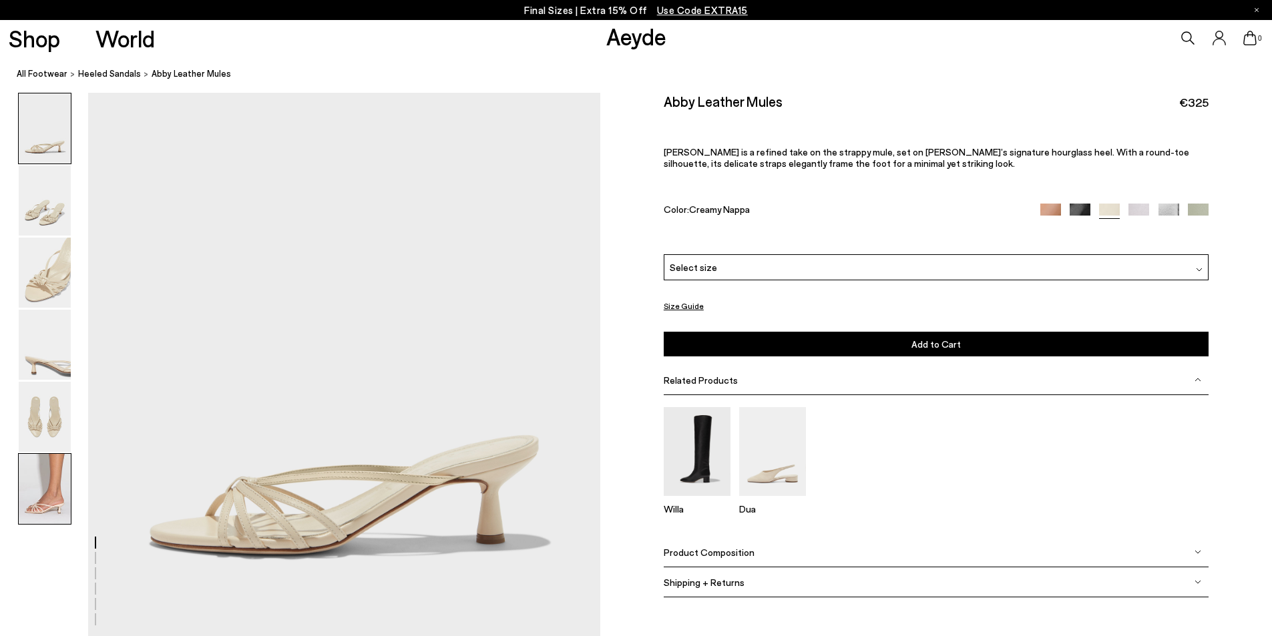
click at [50, 492] on img at bounding box center [45, 489] width 52 height 70
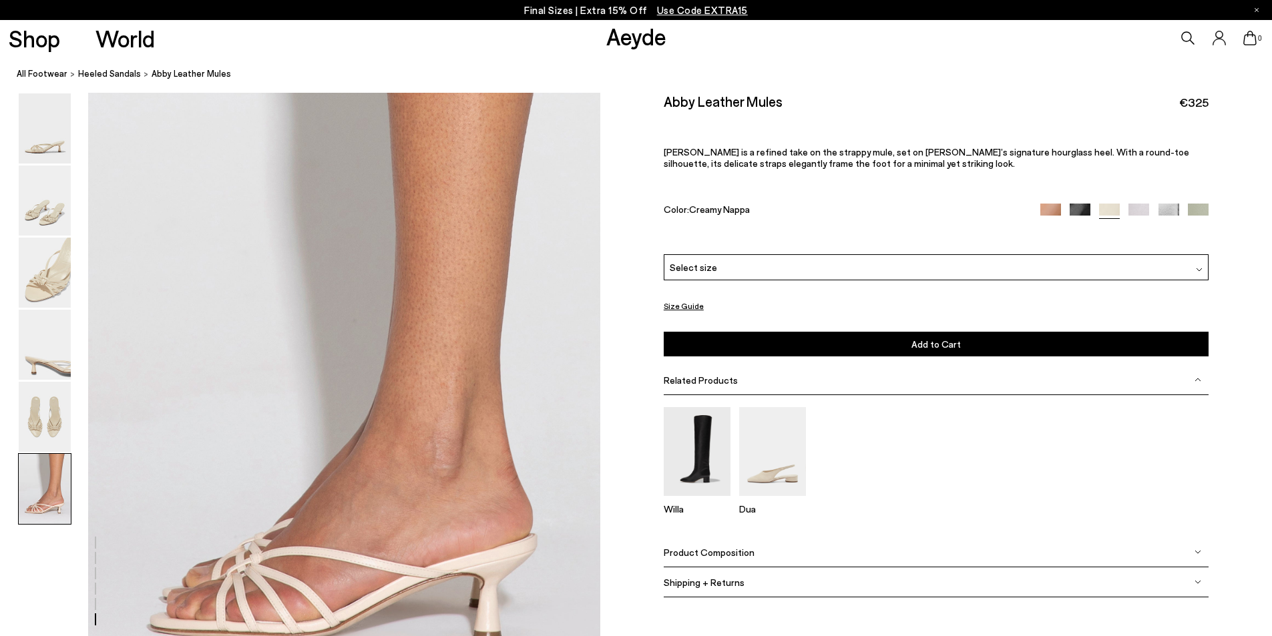
scroll to position [3377, 0]
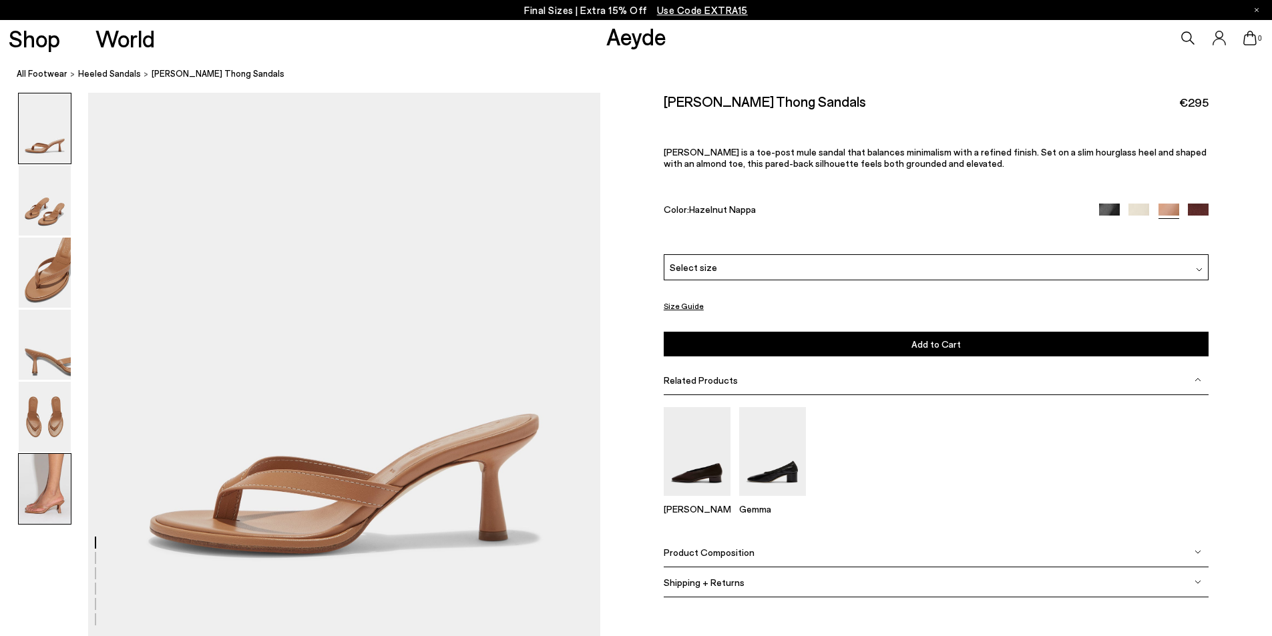
click at [44, 480] on img at bounding box center [45, 489] width 52 height 70
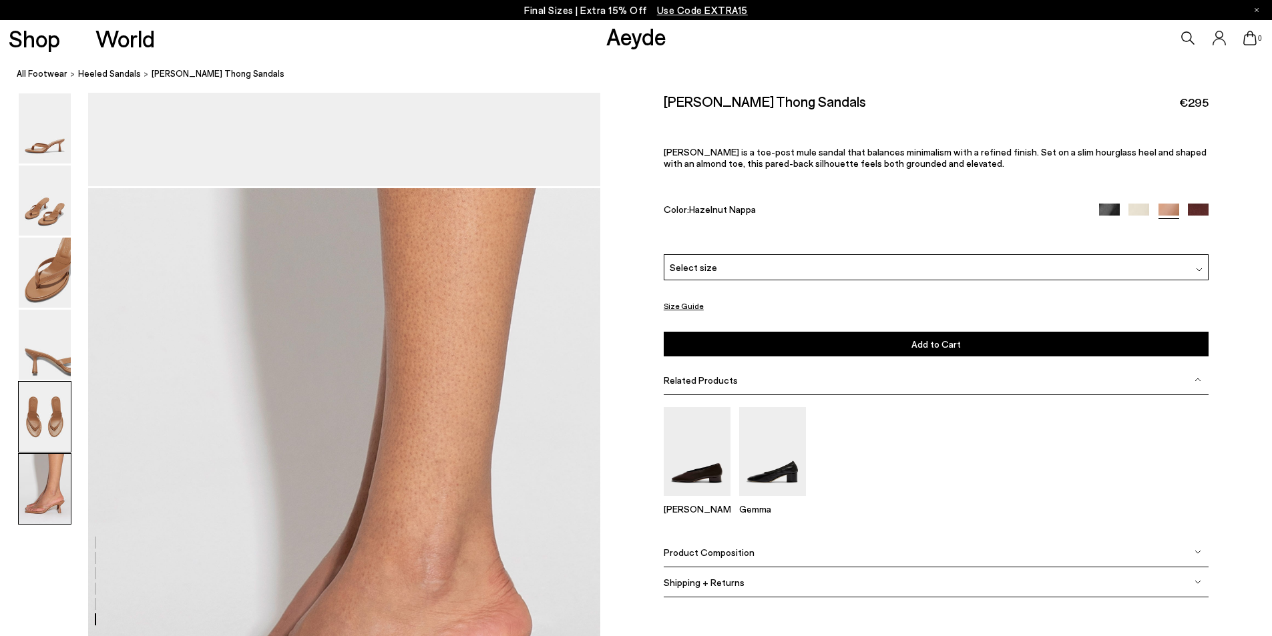
scroll to position [3377, 0]
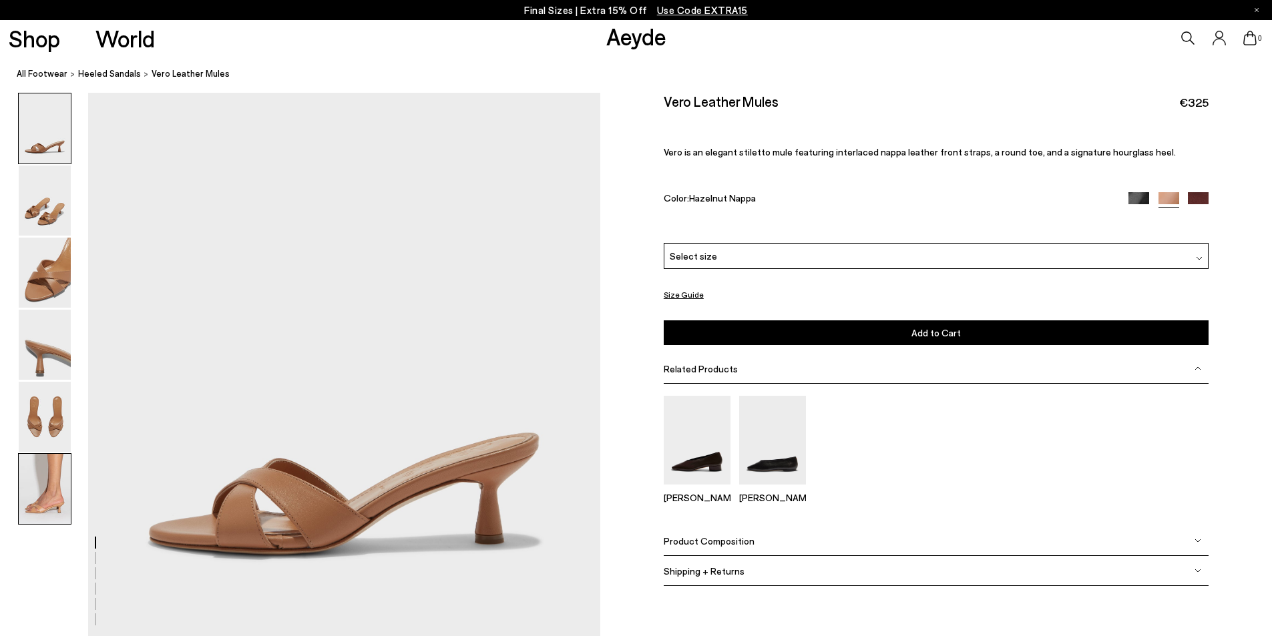
click at [51, 499] on img at bounding box center [45, 489] width 52 height 70
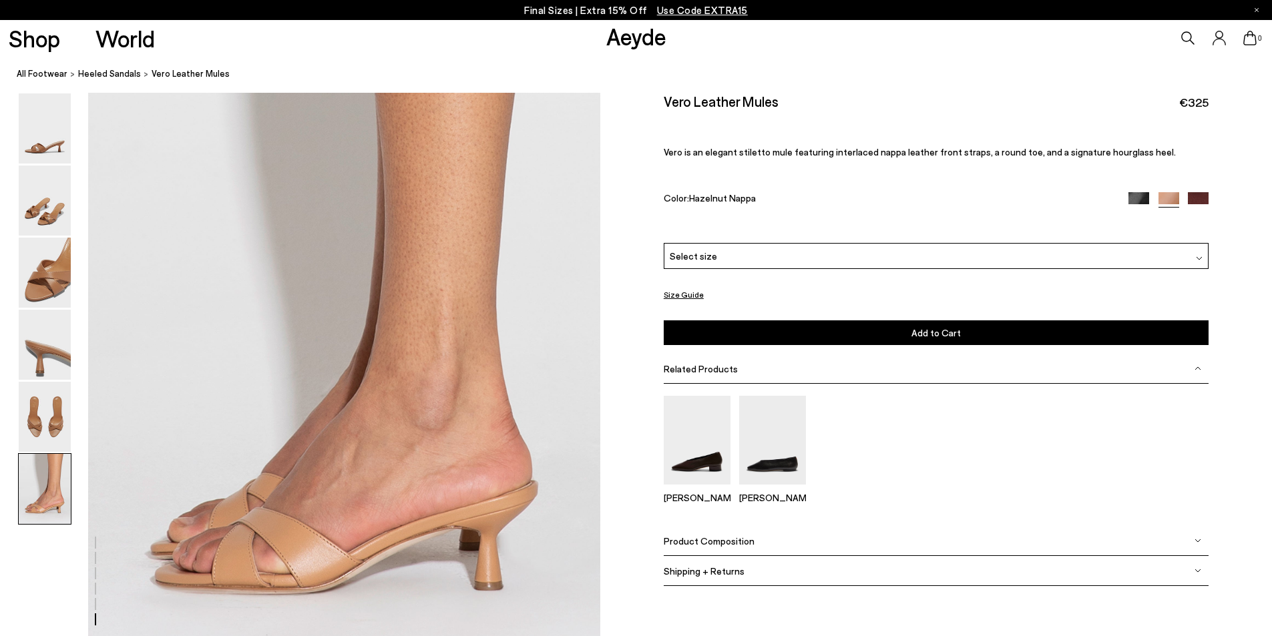
scroll to position [3377, 0]
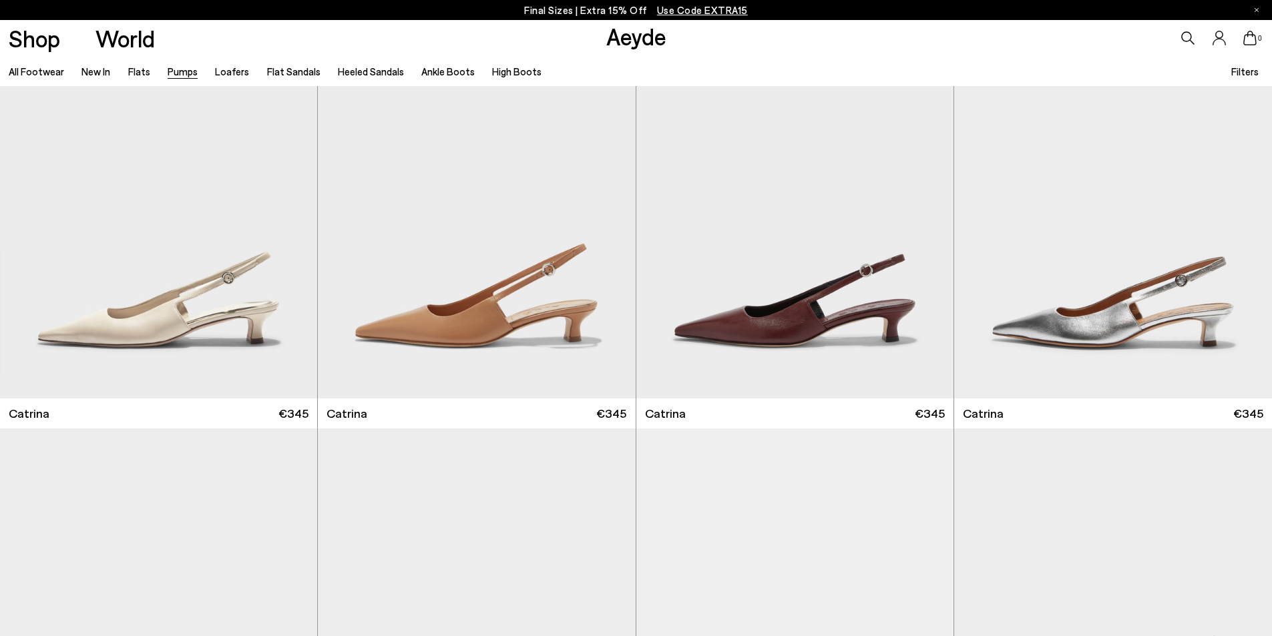
scroll to position [4408, 0]
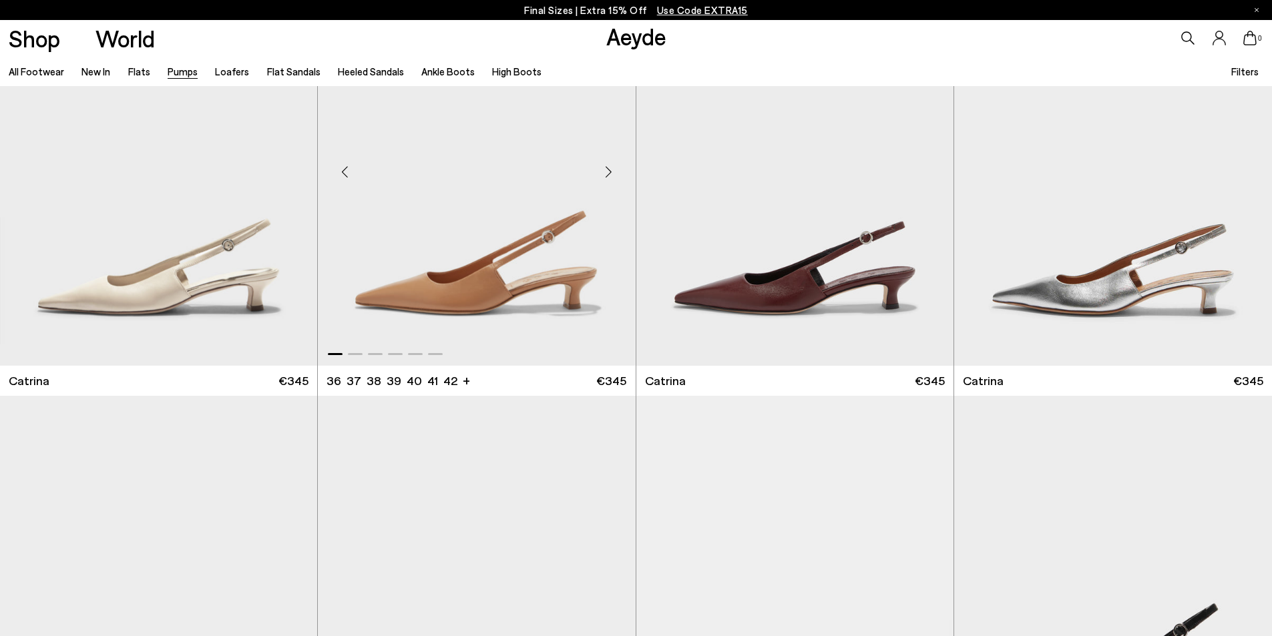
click at [352, 172] on div "Previous slide" at bounding box center [345, 172] width 40 height 40
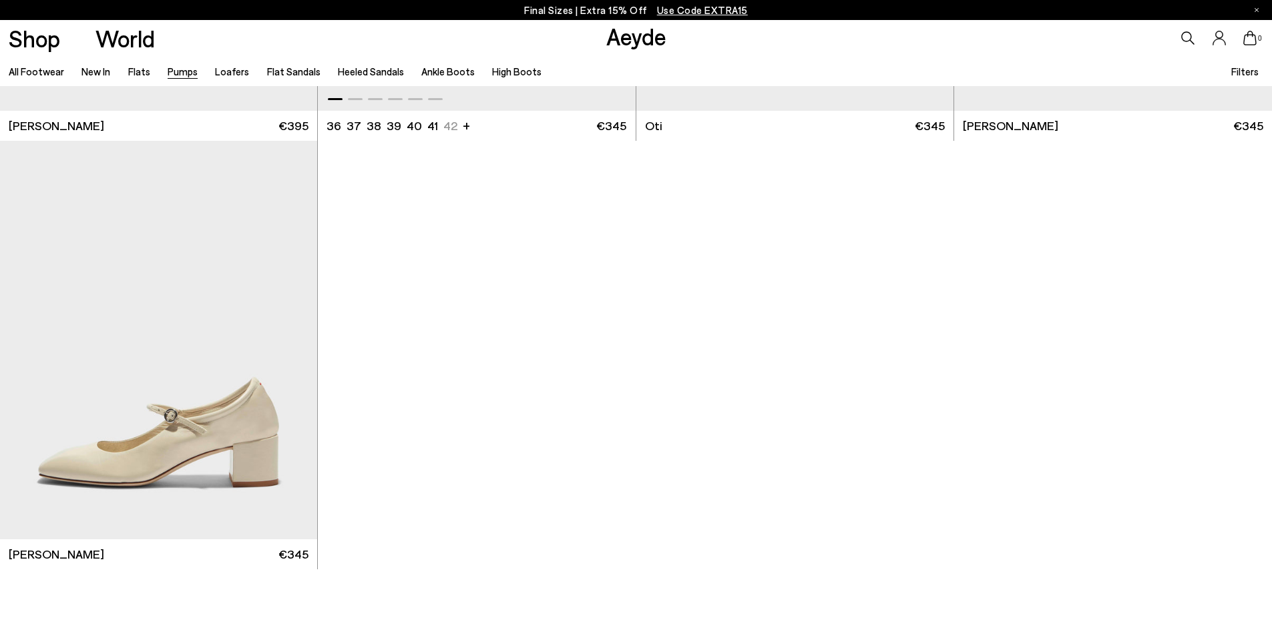
scroll to position [7413, 0]
